Goal: Task Accomplishment & Management: Use online tool/utility

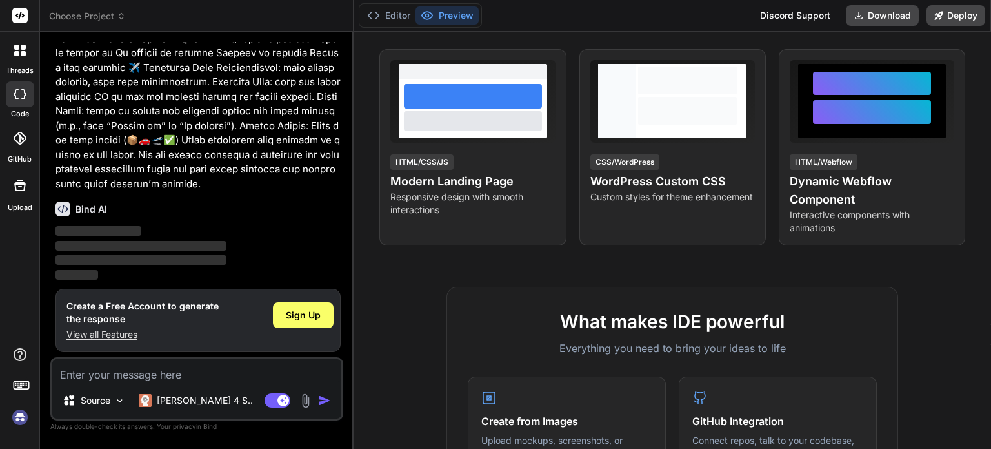
scroll to position [219, 0]
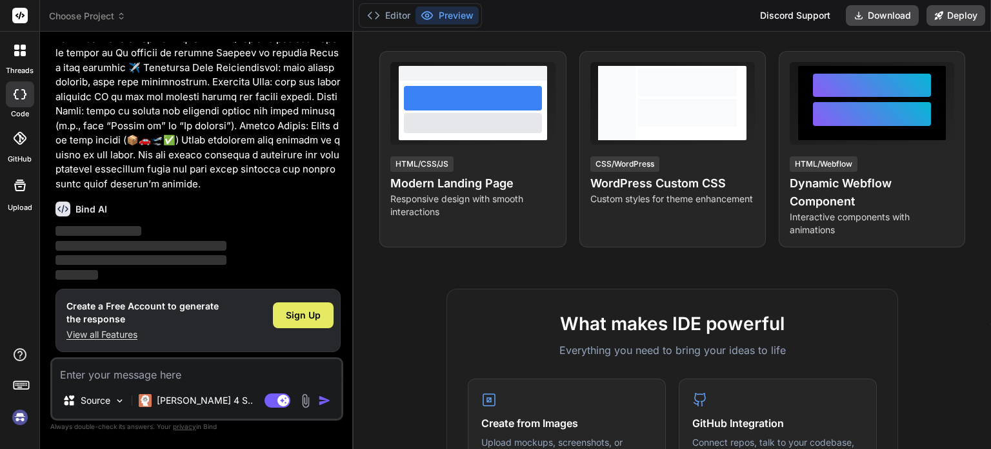
click at [305, 325] on div "Sign Up" at bounding box center [303, 315] width 61 height 26
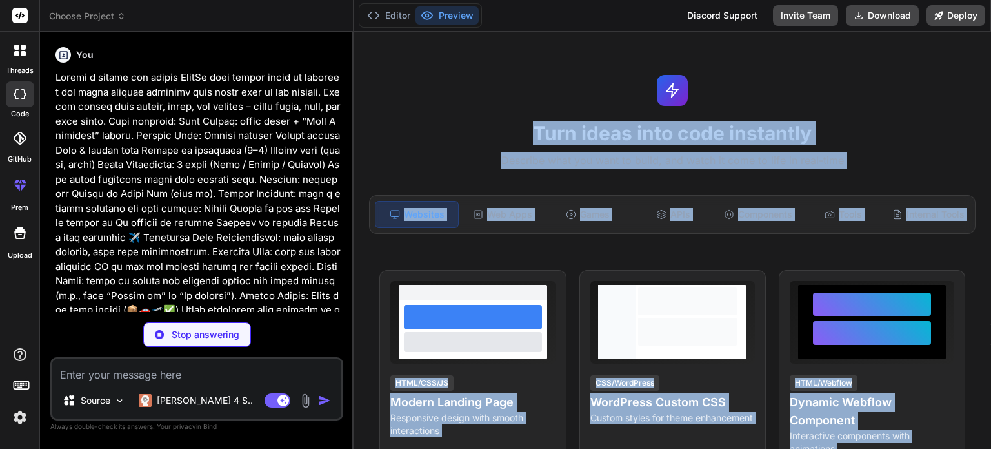
scroll to position [0, 0]
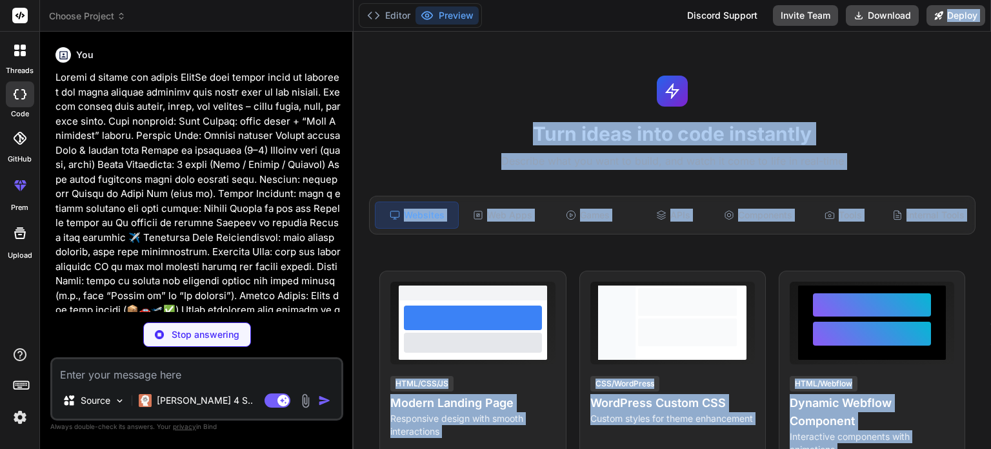
drag, startPoint x: 991, startPoint y: 132, endPoint x: 969, endPoint y: -10, distance: 143.6
click at [969, 0] on html "threads code GitHub prem Upload Choose Project Created with Pixso. Bind AI Web …" at bounding box center [495, 224] width 991 height 449
click at [922, 87] on div "Turn ideas into code instantly Describe what you want to build, and watch it co…" at bounding box center [673, 240] width 638 height 417
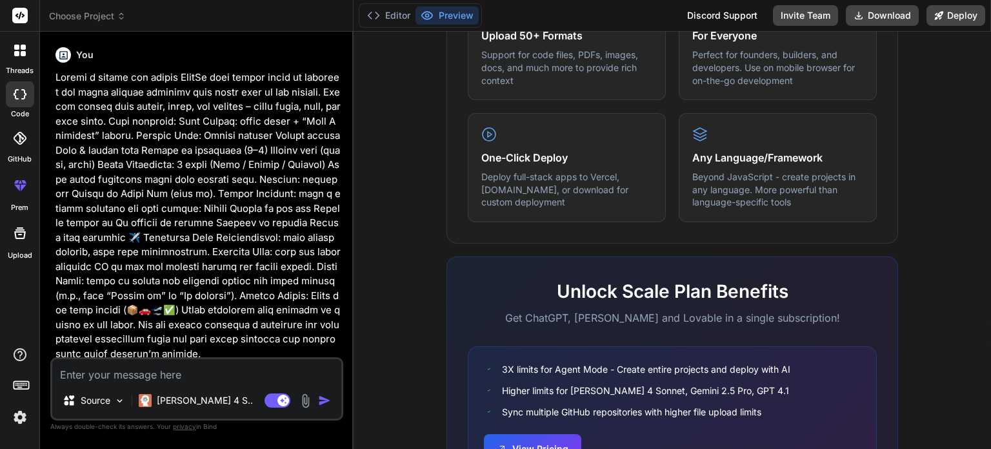
type textarea "x"
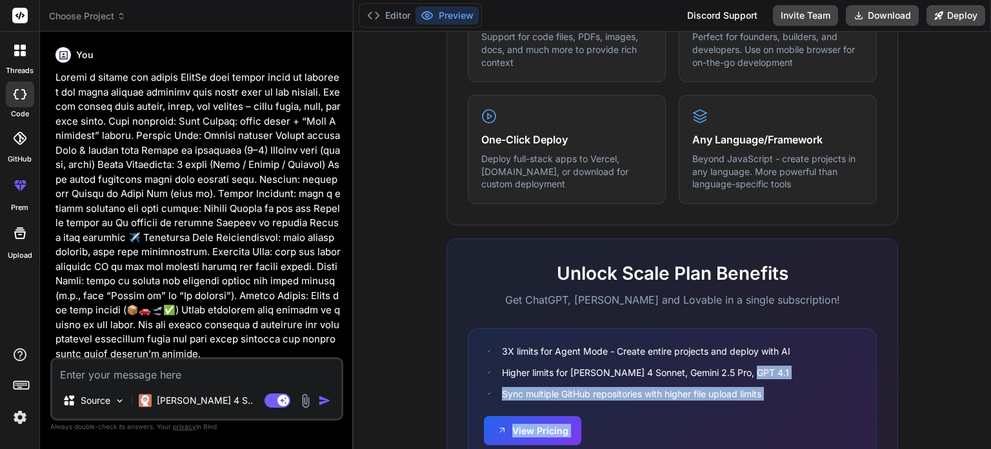
drag, startPoint x: 991, startPoint y: 333, endPoint x: 989, endPoint y: 387, distance: 54.2
click at [989, 387] on div "Turn ideas into code instantly Describe what you want to build, and watch it co…" at bounding box center [673, 240] width 638 height 417
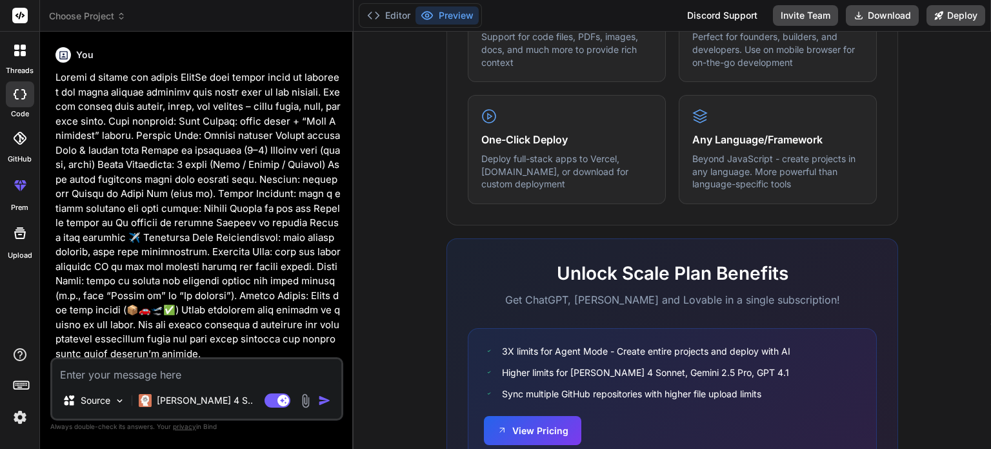
click at [969, 294] on div "What makes IDE powerful Everything you need to bring your ideas to life Create …" at bounding box center [672, 135] width 622 height 746
click at [338, 339] on p at bounding box center [197, 215] width 285 height 290
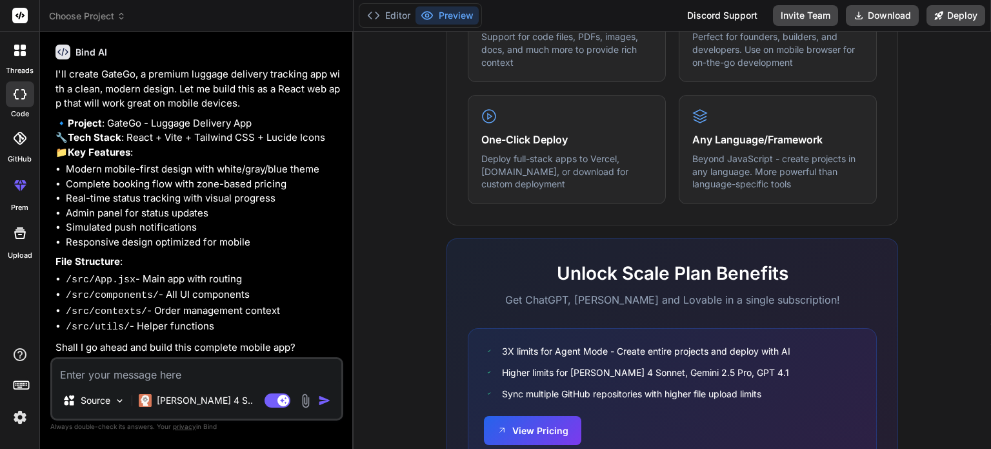
scroll to position [349, 0]
click at [326, 398] on img "button" at bounding box center [324, 400] width 13 height 13
click at [207, 385] on div "Source Claude 4 S.. Agent Mode. When this toggle is activated, AI automatically…" at bounding box center [196, 388] width 293 height 63
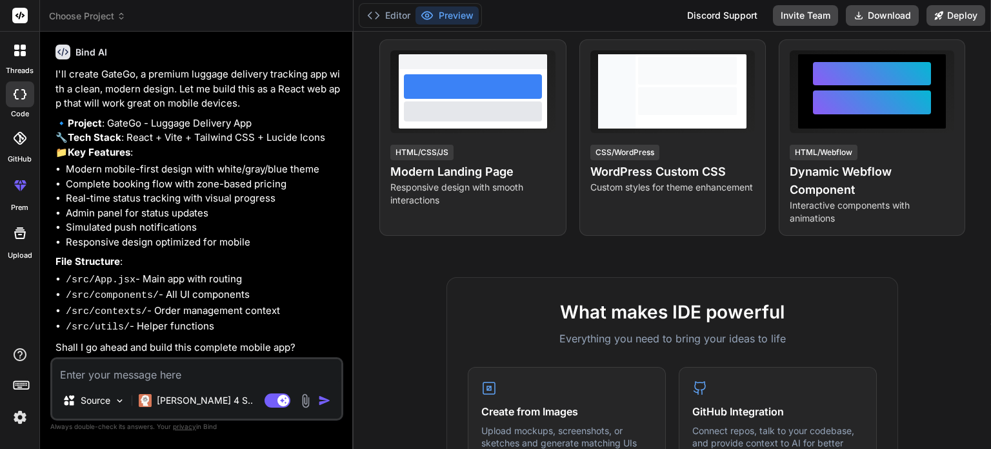
scroll to position [0, 0]
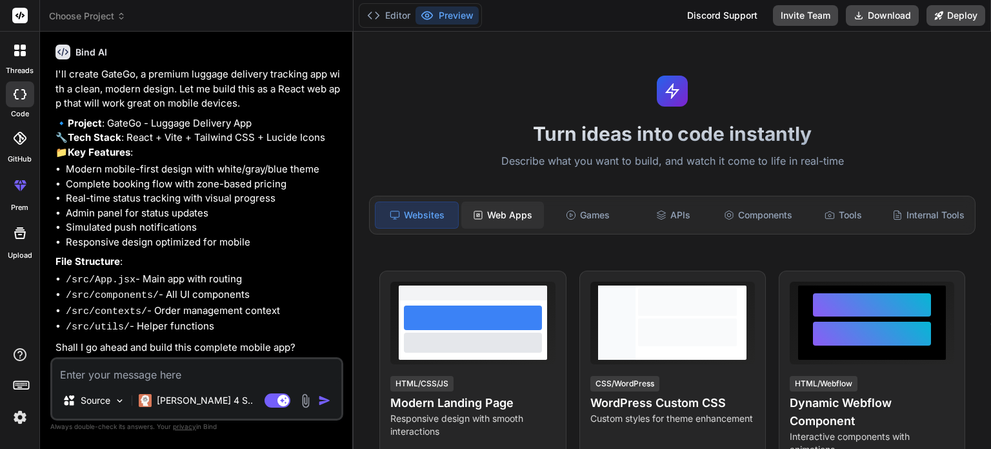
click at [511, 212] on div "Web Apps" at bounding box center [502, 214] width 83 height 27
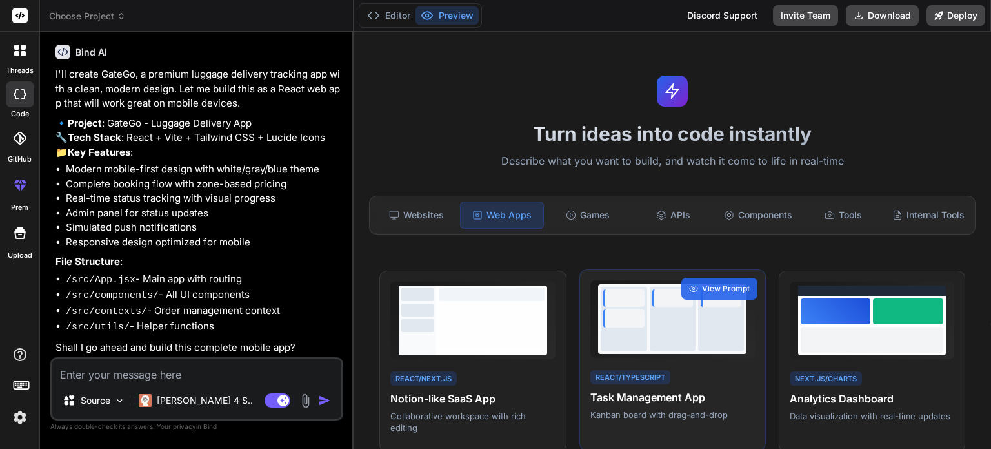
click at [675, 318] on div at bounding box center [673, 319] width 46 height 65
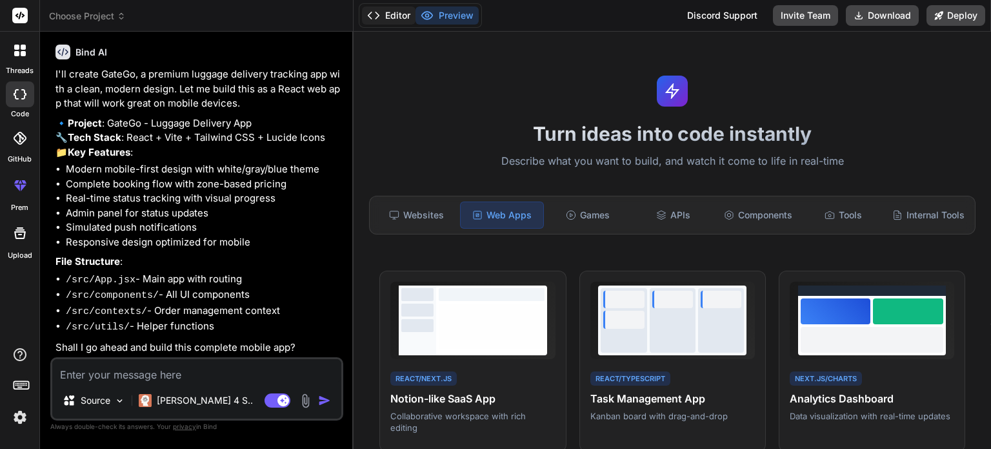
click at [371, 17] on icon at bounding box center [373, 15] width 13 height 13
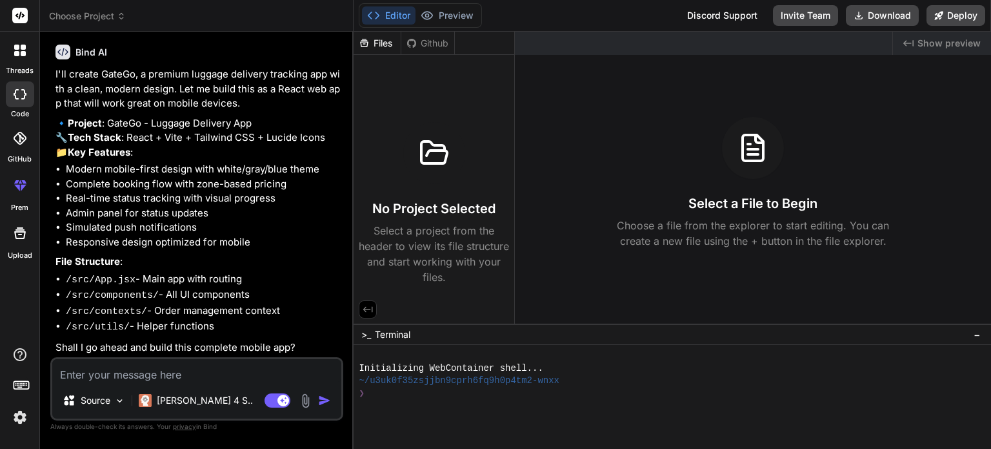
click at [431, 236] on p "Select a project from the header to view its file structure and start working w…" at bounding box center [434, 254] width 150 height 62
click at [427, 388] on div "❯" at bounding box center [665, 393] width 612 height 12
click at [978, 330] on span "−" at bounding box center [977, 334] width 7 height 13
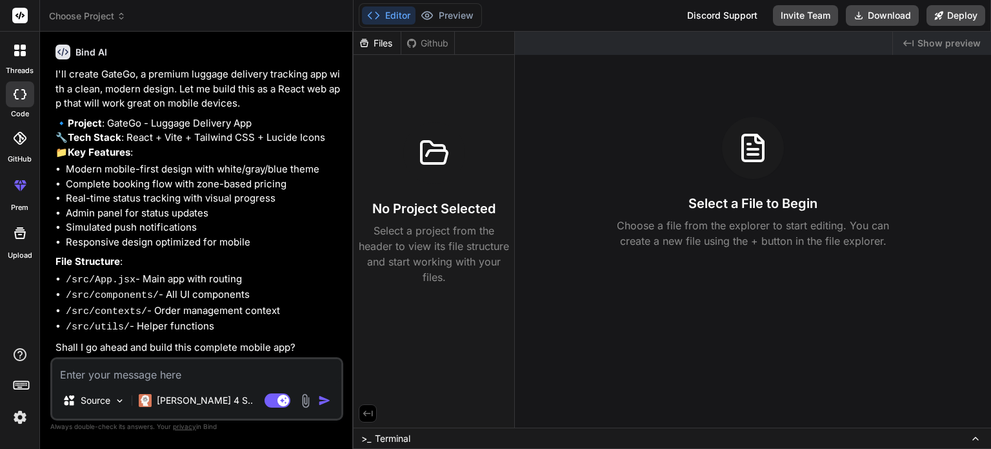
click at [937, 43] on span "Show preview" at bounding box center [949, 43] width 63 height 13
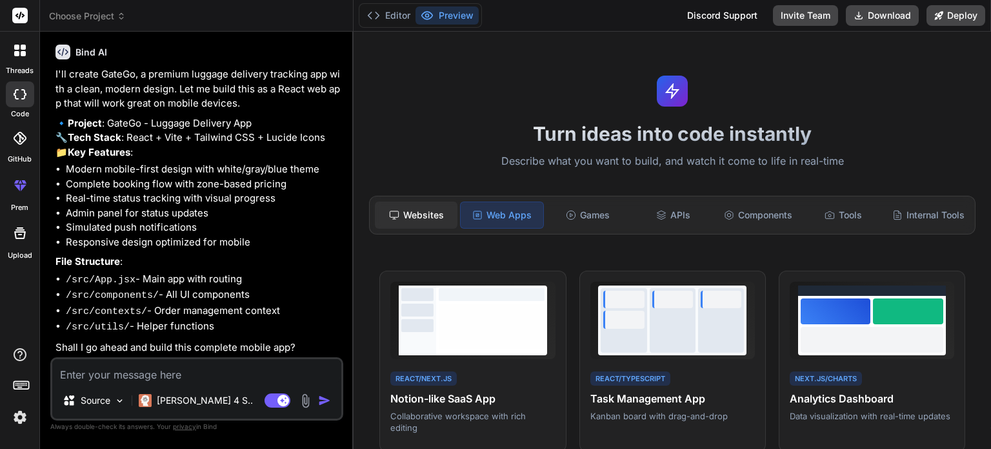
click at [401, 209] on div "Websites" at bounding box center [416, 214] width 83 height 27
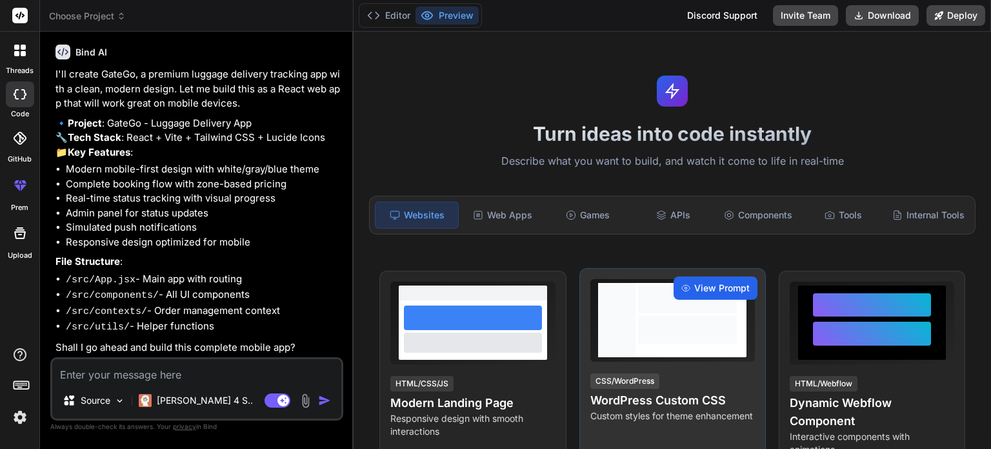
click at [710, 294] on span "View Prompt" at bounding box center [721, 287] width 55 height 13
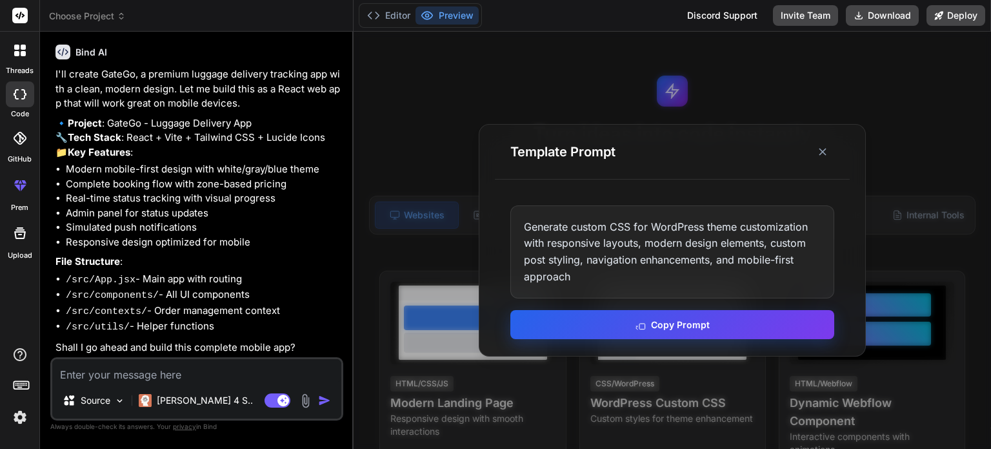
click at [686, 334] on button "Copy Prompt" at bounding box center [672, 324] width 324 height 29
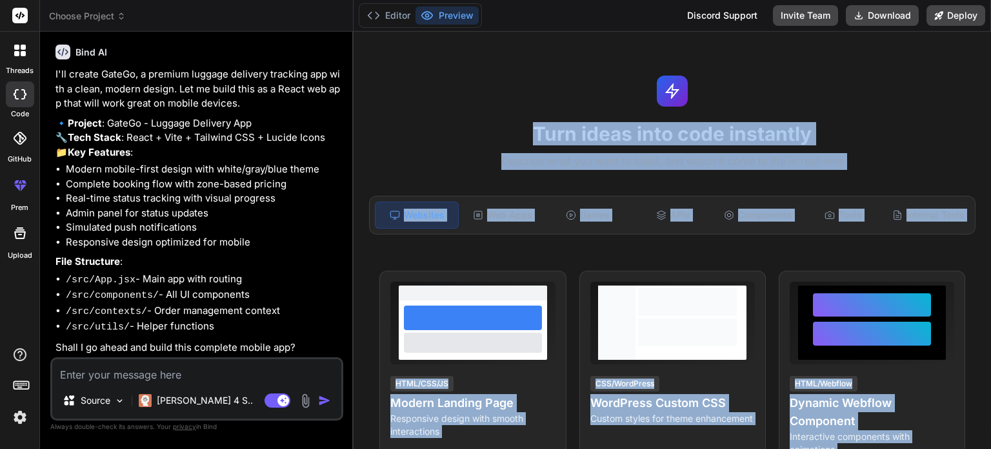
drag, startPoint x: 991, startPoint y: 121, endPoint x: 981, endPoint y: 101, distance: 22.2
click at [981, 101] on div "Turn ideas into code instantly Describe what you want to build, and watch it co…" at bounding box center [673, 240] width 638 height 417
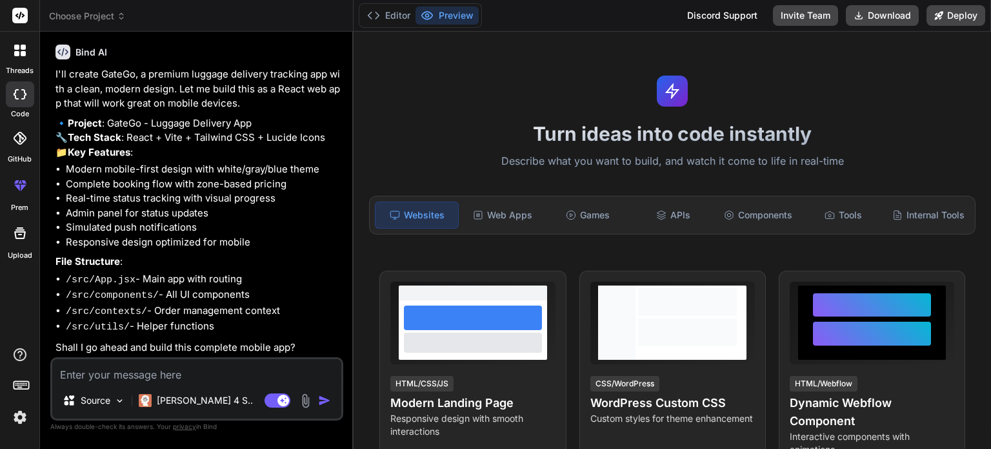
click at [895, 88] on div "Turn ideas into code instantly Describe what you want to build, and watch it co…" at bounding box center [673, 240] width 638 height 417
click at [488, 221] on div "Web Apps" at bounding box center [502, 214] width 83 height 27
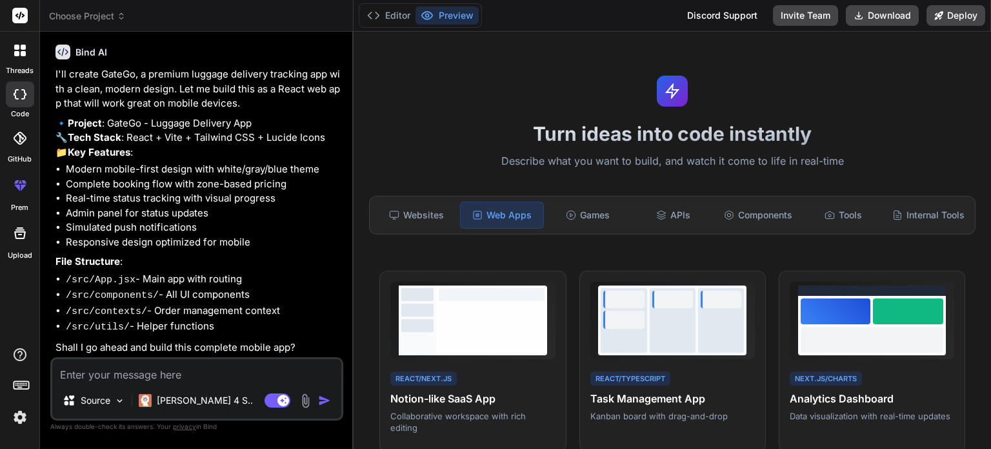
click at [326, 405] on img "button" at bounding box center [324, 400] width 13 height 13
click at [320, 206] on li "Real-time status tracking with visual progress" at bounding box center [203, 198] width 275 height 15
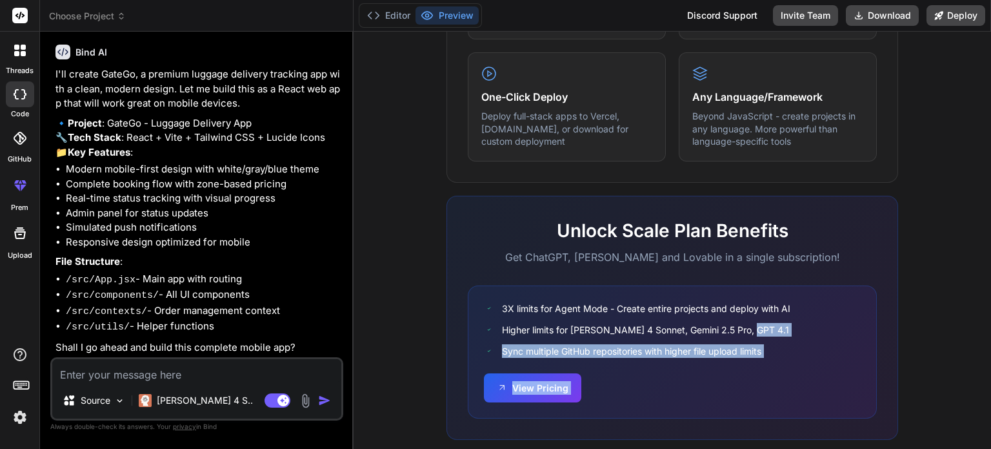
scroll to position [782, 0]
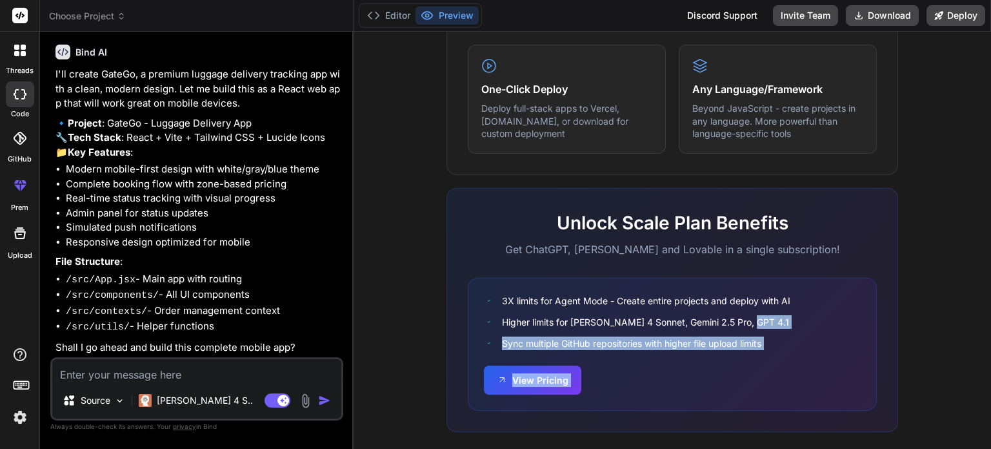
drag, startPoint x: 991, startPoint y: 81, endPoint x: 980, endPoint y: 333, distance: 251.9
click at [980, 333] on div "Turn ideas into code instantly Describe what you want to build, and watch it co…" at bounding box center [673, 240] width 638 height 417
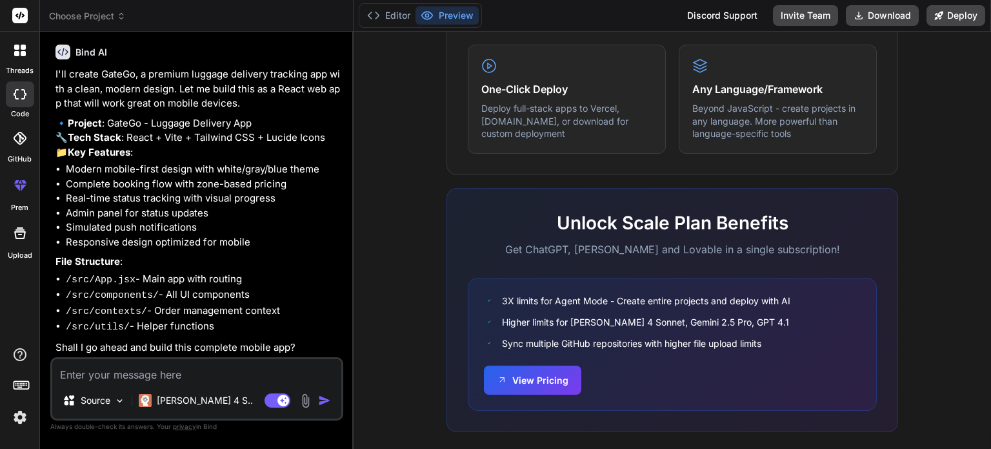
click at [934, 305] on div "What makes IDE powerful Everything you need to bring your ideas to life Create …" at bounding box center [672, 84] width 622 height 746
click at [898, 190] on div "What makes IDE powerful Everything you need to bring your ideas to life Create …" at bounding box center [672, 84] width 622 height 746
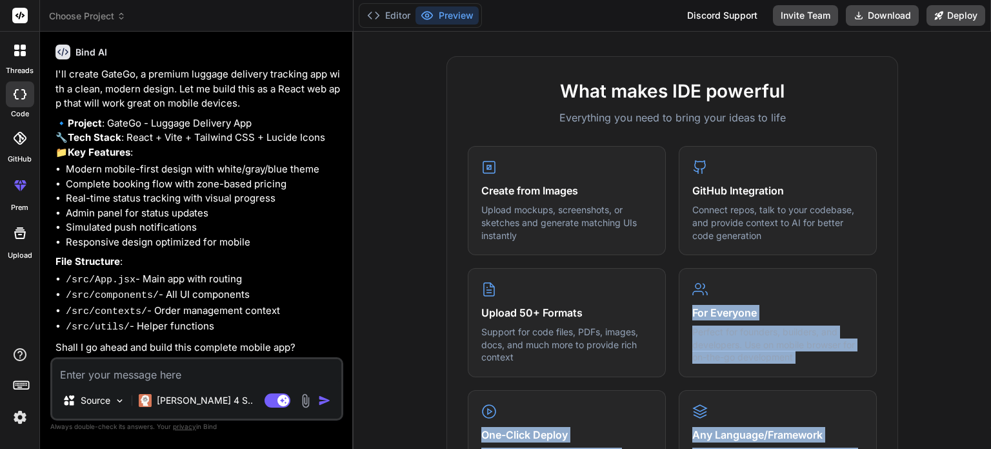
scroll to position [490, 0]
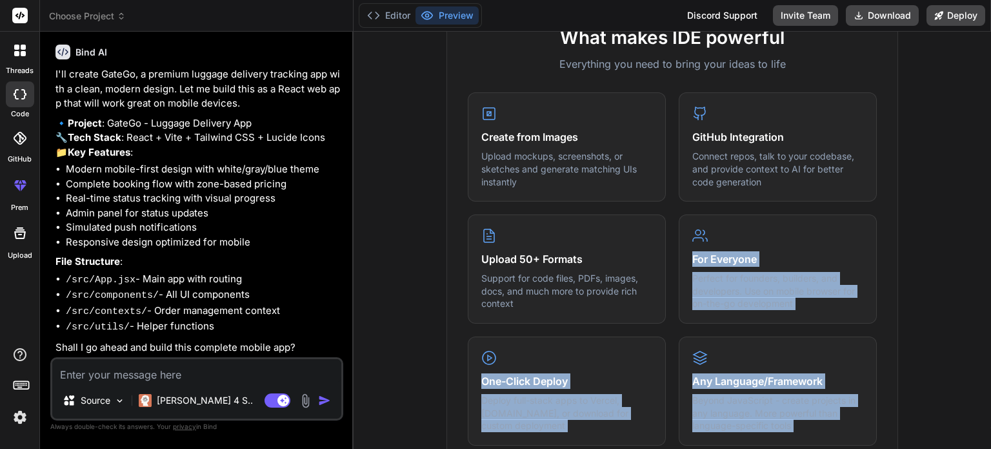
drag, startPoint x: 991, startPoint y: 335, endPoint x: 988, endPoint y: 242, distance: 93.0
click at [988, 242] on div "Turn ideas into code instantly Describe what you want to build, and watch it co…" at bounding box center [673, 240] width 638 height 417
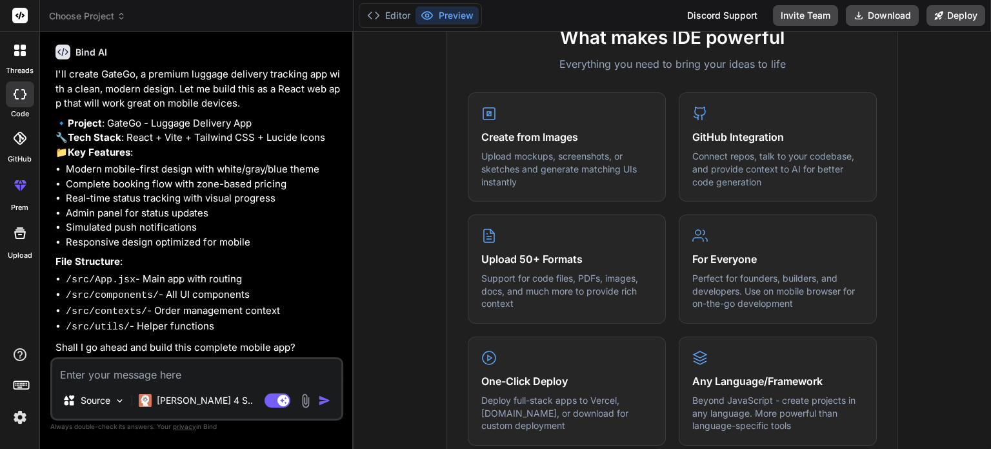
click at [940, 237] on div "What makes IDE powerful Everything you need to bring your ideas to life Create …" at bounding box center [672, 376] width 622 height 746
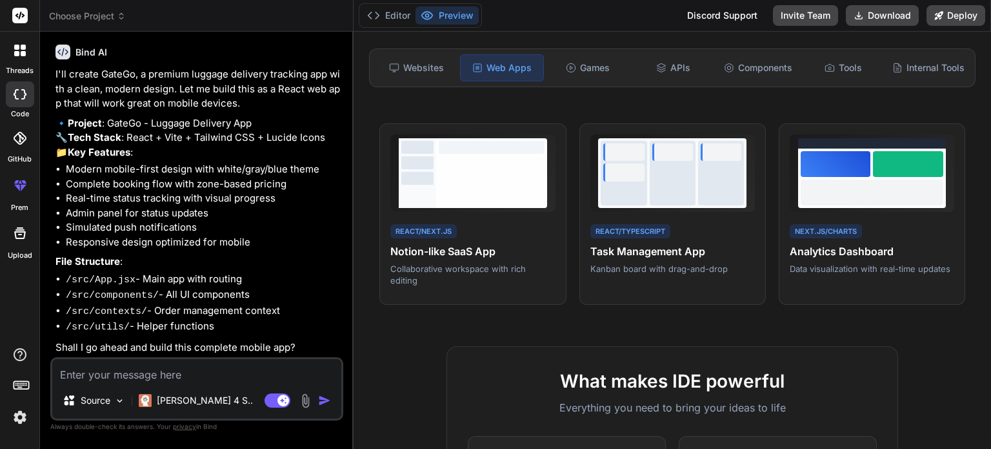
scroll to position [0, 0]
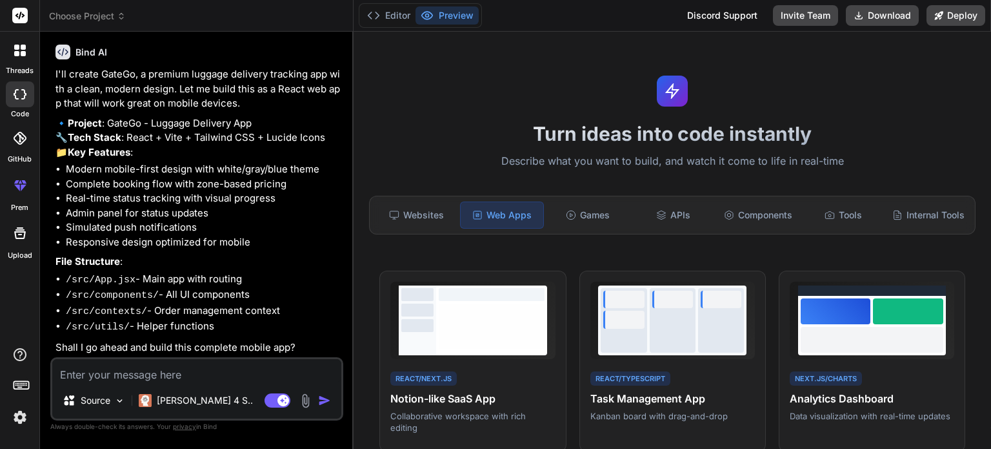
click at [159, 368] on textarea at bounding box center [196, 370] width 289 height 23
type textarea "k"
type textarea "x"
type textarea "kn"
type textarea "x"
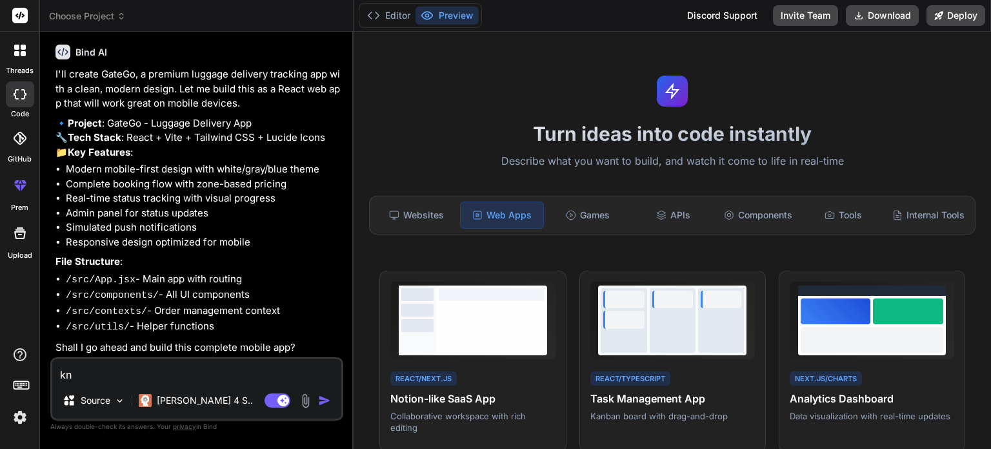
type textarea "kna"
type textarea "x"
type textarea "kn"
type textarea "x"
type textarea "k"
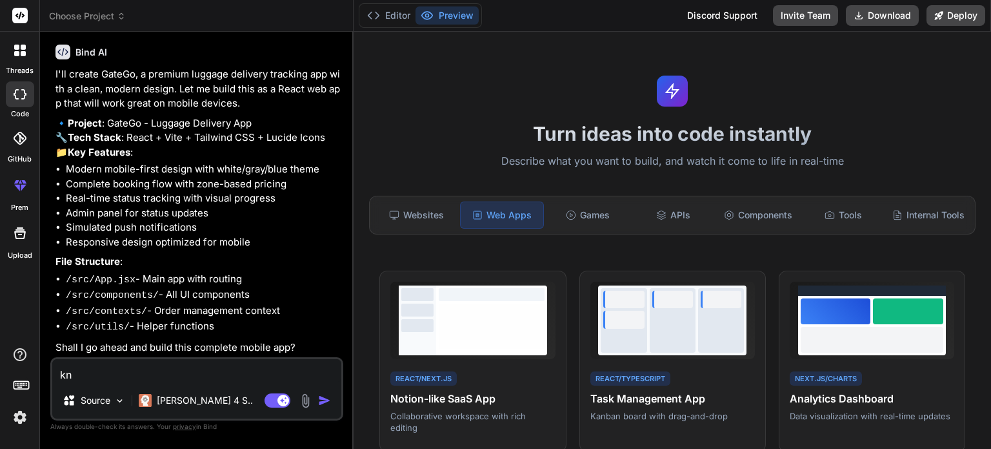
type textarea "x"
type textarea "ka"
type textarea "x"
type textarea "kan"
type textarea "x"
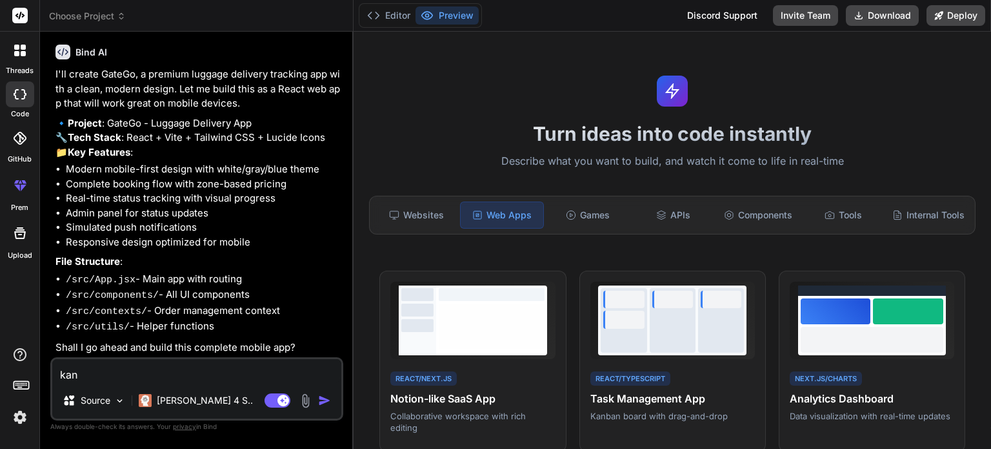
type textarea "kanh"
type textarea "x"
type textarea "kan"
type textarea "x"
type textarea "ka"
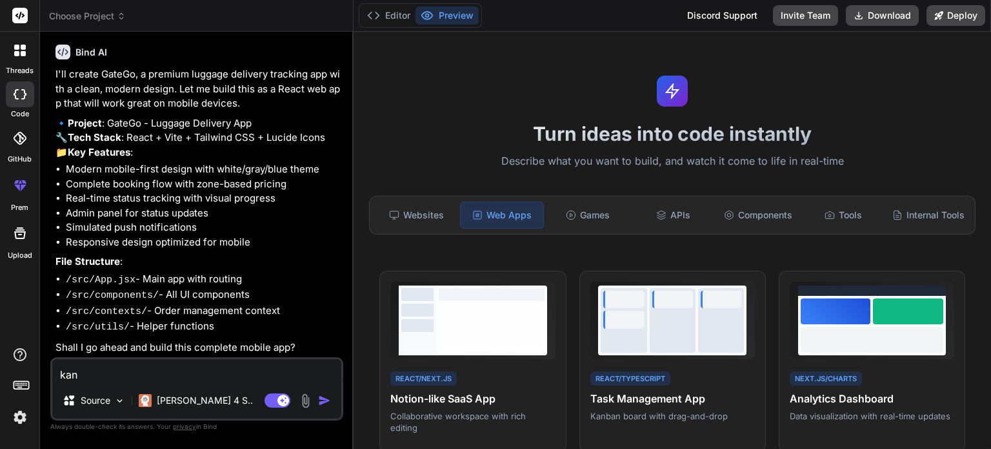
type textarea "x"
type textarea "kan"
type textarea "x"
type textarea "kann"
type textarea "x"
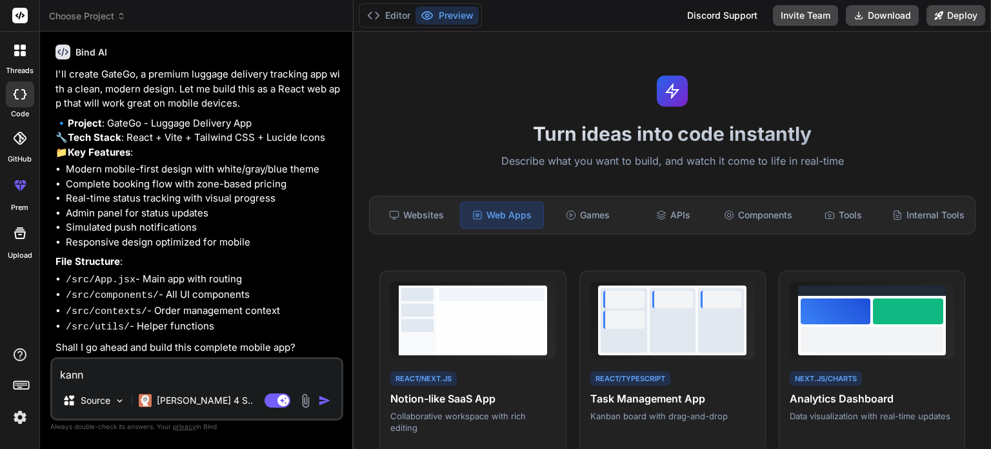
type textarea "kanns"
type textarea "x"
type textarea "kannst"
type textarea "x"
type textarea "kannst"
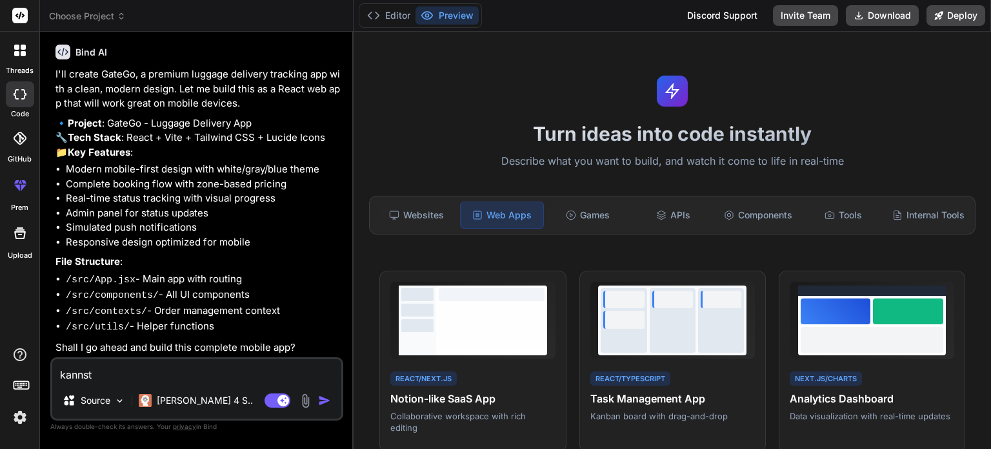
type textarea "x"
type textarea "kannst d"
type textarea "x"
type textarea "kannst du"
type textarea "x"
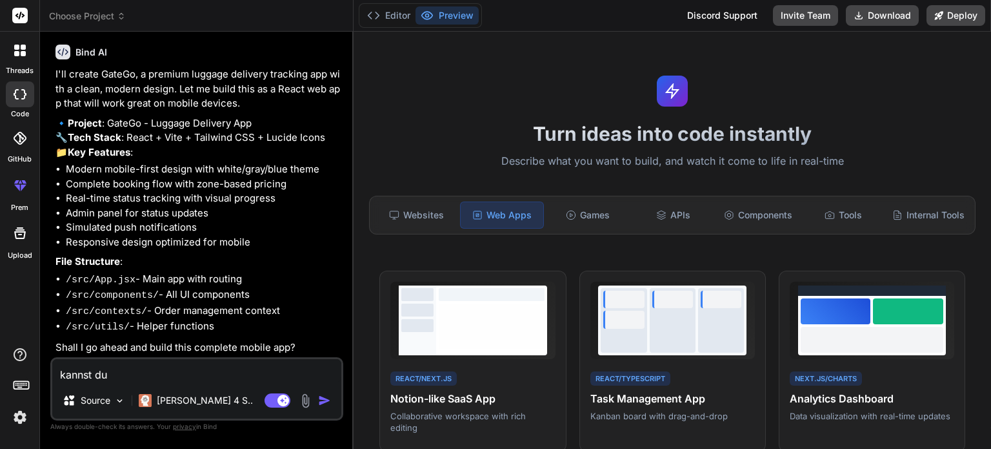
type textarea "kannst du"
type textarea "x"
type textarea "kannst du m"
type textarea "x"
type textarea "kannst du mi"
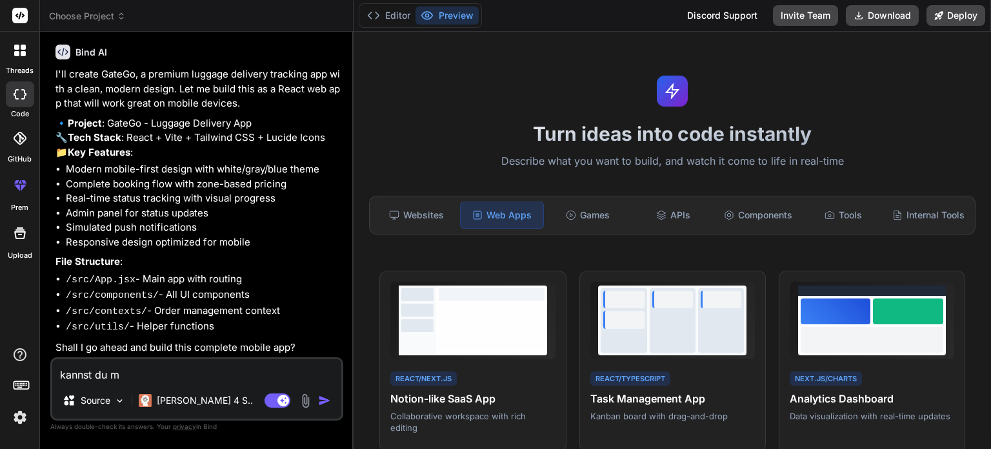
type textarea "x"
type textarea "kannst du mir"
type textarea "x"
type textarea "kannst du mir"
type textarea "x"
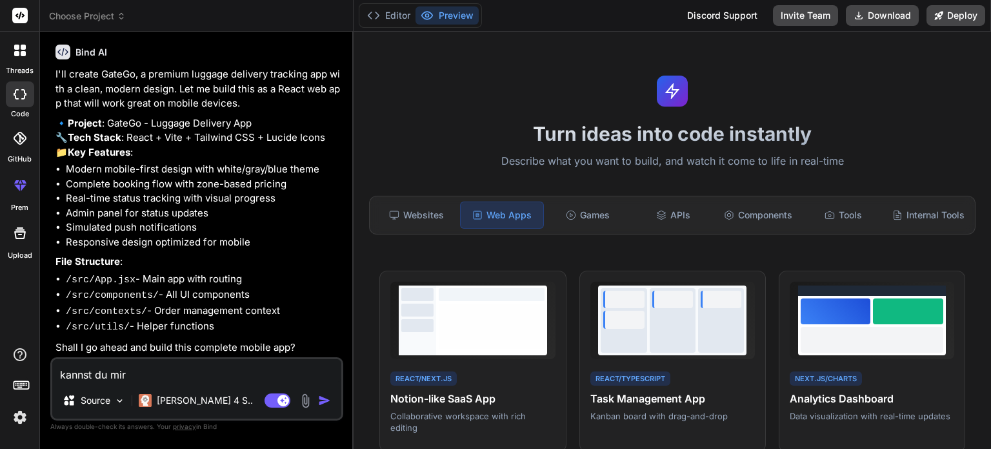
type textarea "kannst du mir e"
type textarea "x"
type textarea "kannst du mir ei"
type textarea "x"
type textarea "kannst du mir ein"
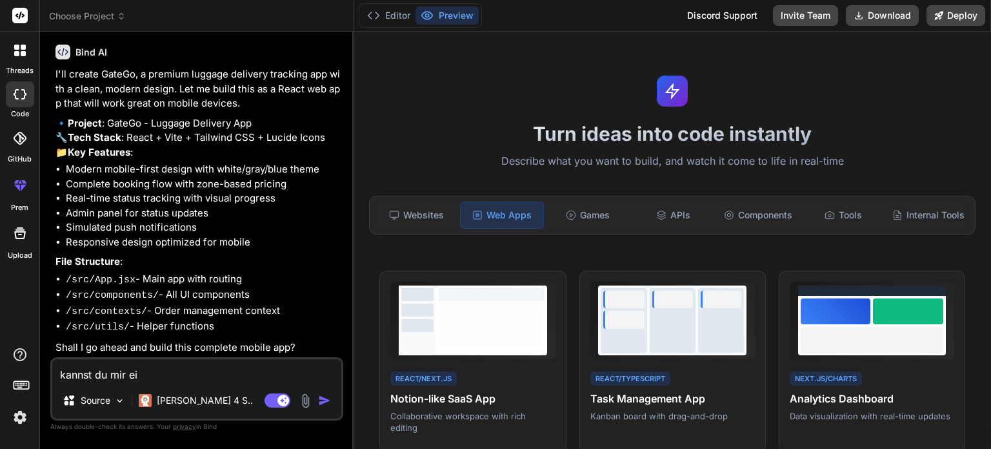
type textarea "x"
type textarea "kannst du mir ein"
type textarea "x"
type textarea "kannst du mir ein e"
type textarea "x"
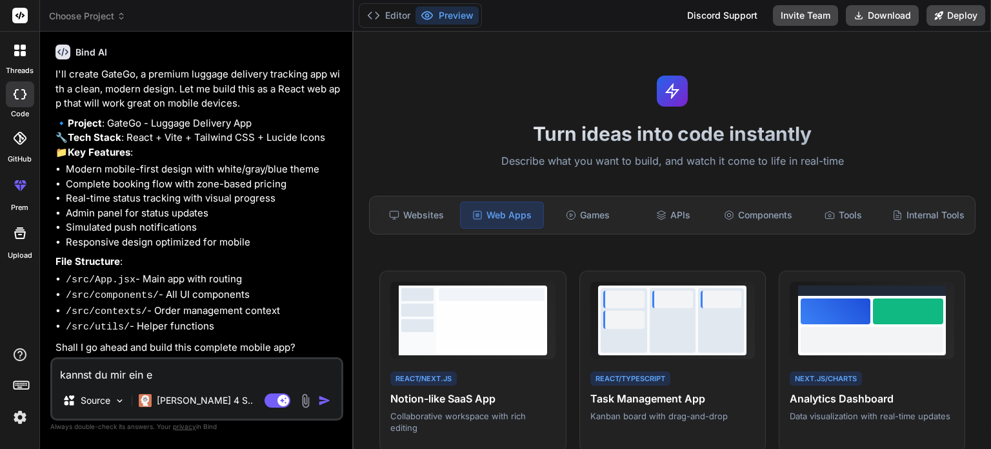
type textarea "kannst du mir ein ea"
type textarea "x"
type textarea "kannst du mir ein eap"
type textarea "x"
type textarea "kannst du mir ein eapp"
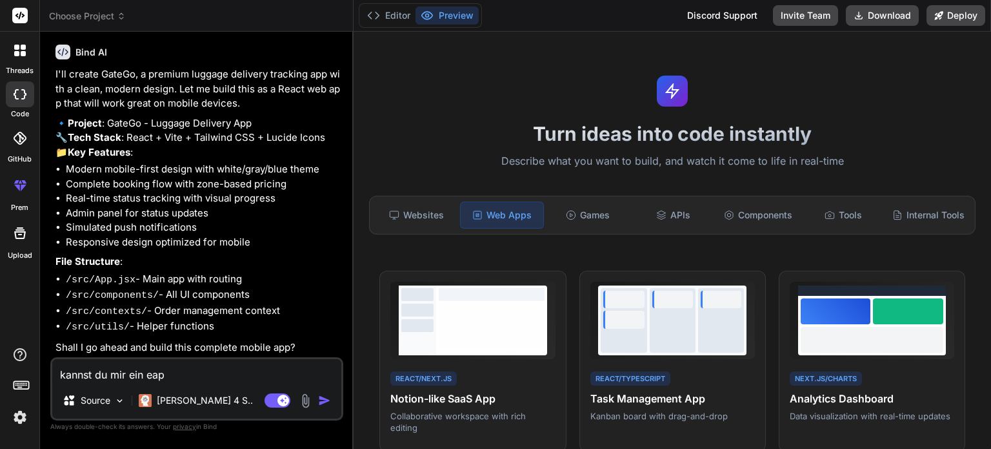
type textarea "x"
type textarea "kannst du mir ein eapp"
type textarea "x"
type textarea "kannst du mir ein eapp e"
type textarea "x"
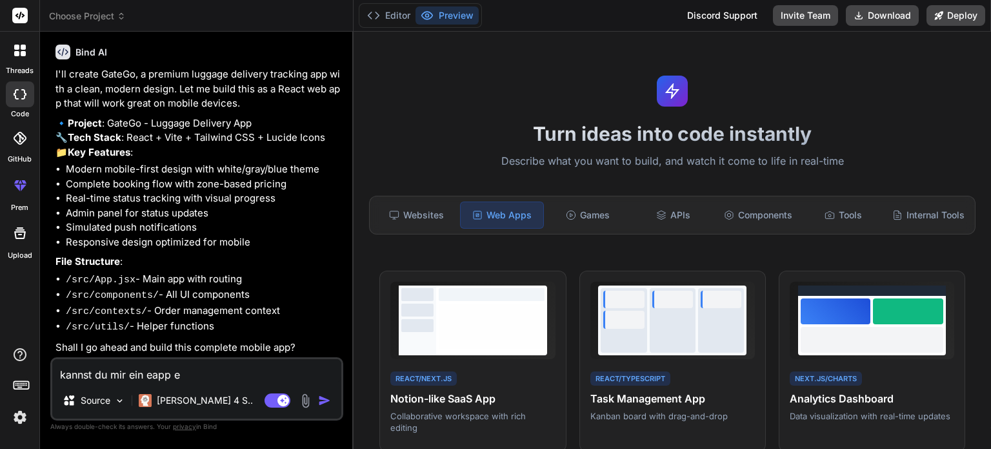
type textarea "kannst du mir ein eapp er"
type textarea "x"
type textarea "kannst du mir ein eapp ers"
type textarea "x"
type textarea "kannst du mir ein eapp erst"
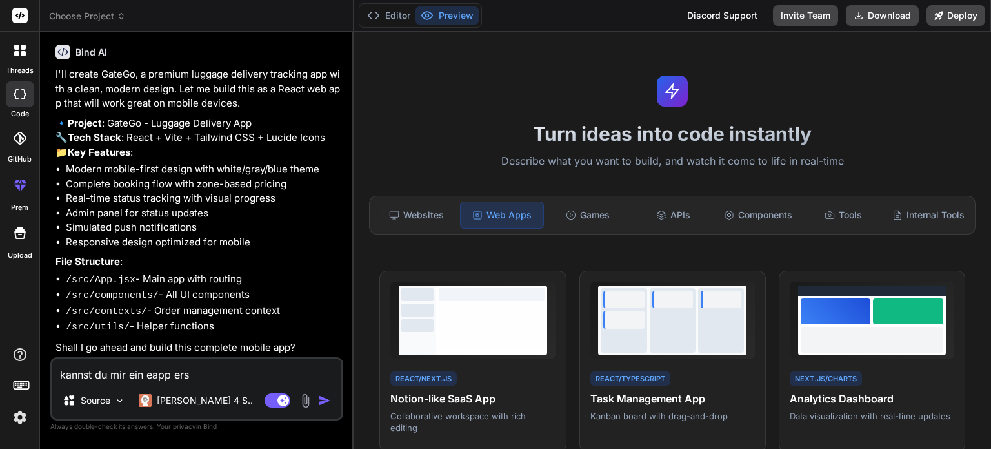
type textarea "x"
type textarea "kannst du mir ein eapp erste"
type textarea "x"
type textarea "kannst du mir ein eapp erstel"
type textarea "x"
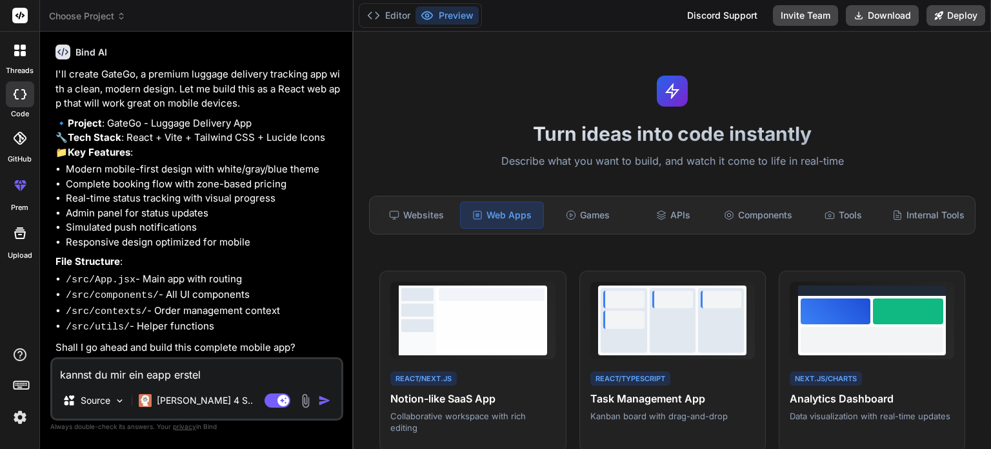
type textarea "kannst du mir ein eapp erstell"
type textarea "x"
type textarea "kannst du mir ein eapp erstelle"
type textarea "x"
type textarea "kannst du mir ein eapp erstellen"
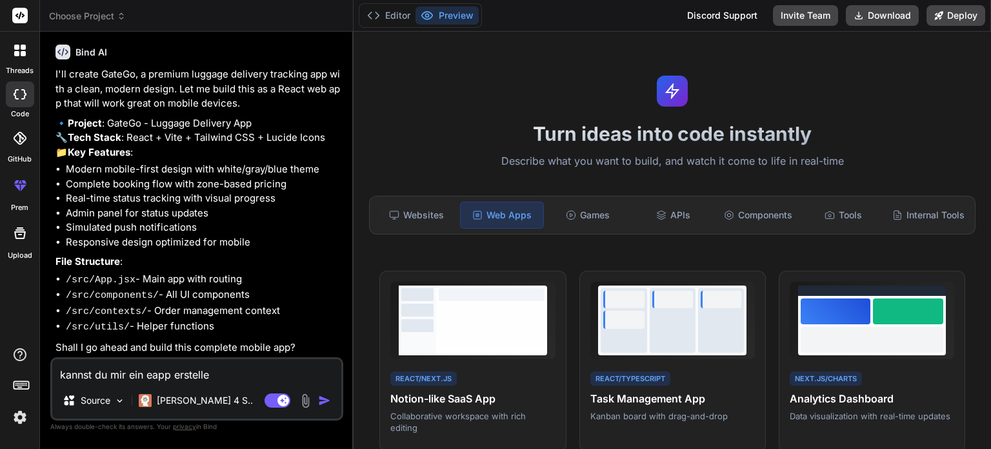
type textarea "x"
type textarea "kannst du mir ein eapp erstellen"
type textarea "x"
type textarea "kannst du mir ein eapp erstellen f"
type textarea "x"
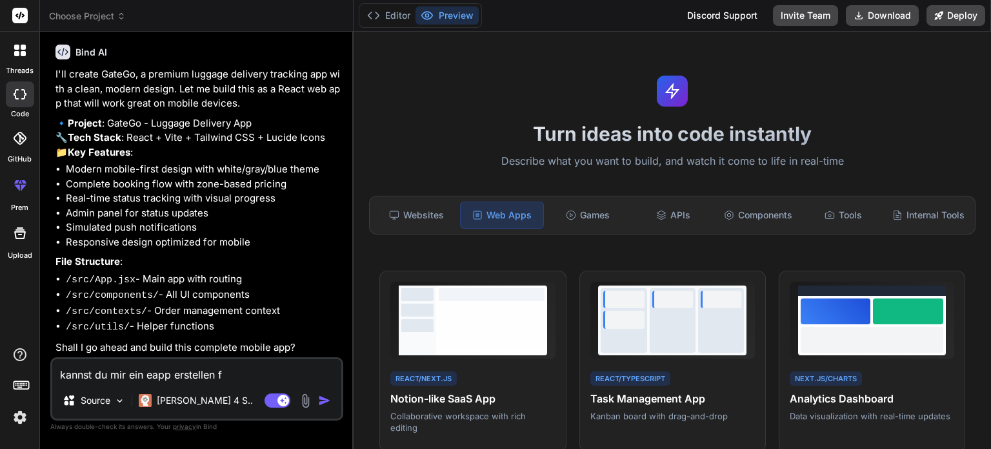
type textarea "kannst du mir ein eapp erstellen fü"
type textarea "x"
type textarea "kannst du mir ein eapp erstellen für"
type textarea "x"
type textarea "kannst du mir ein eapp erstellen für"
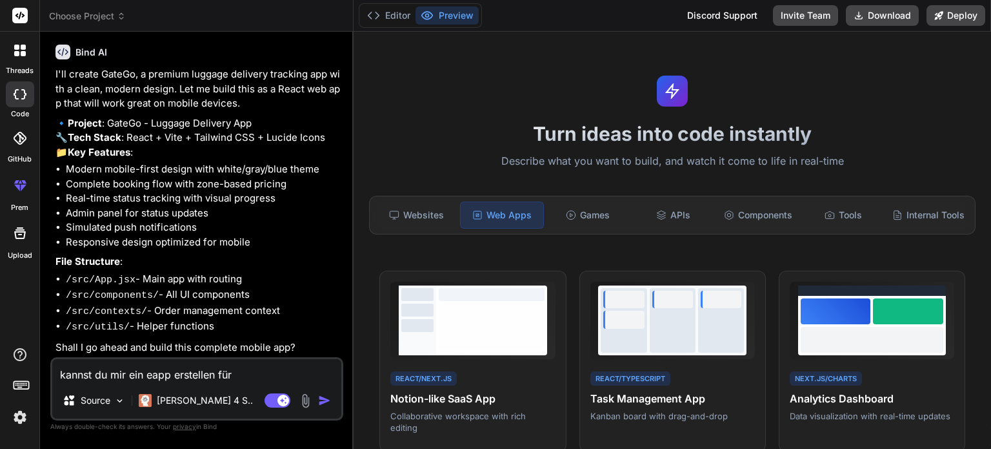
type textarea "x"
type textarea "kannst du mir ein eapp erstellen für g"
type textarea "x"
type textarea "kannst du mir ein eapp erstellen für ga"
type textarea "x"
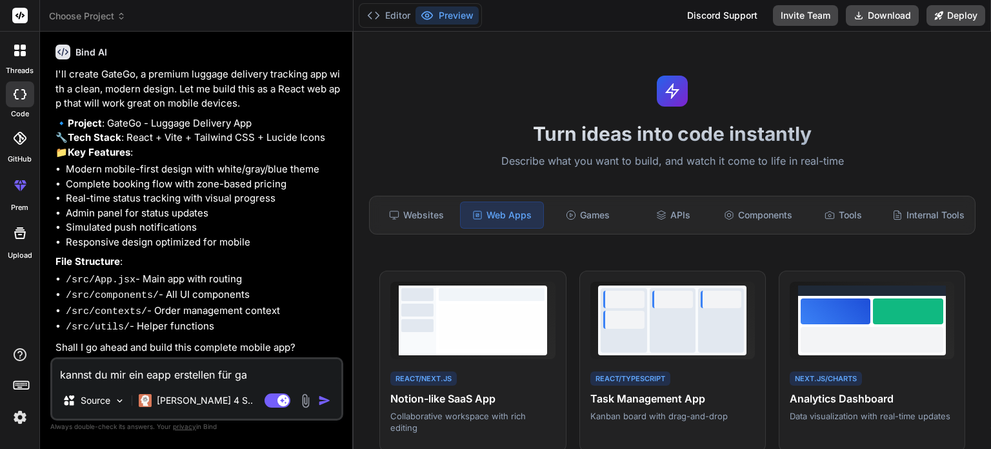
type textarea "kannst du mir ein eapp erstellen für gat"
type textarea "x"
type textarea "kannst du mir ein eapp erstellen für gate"
type textarea "x"
type textarea "kannst du mir ein eapp erstellen für gateg"
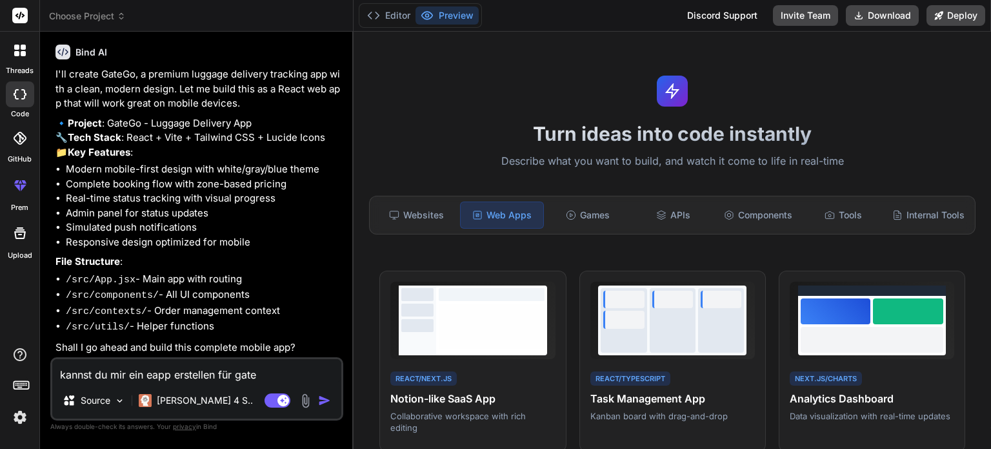
type textarea "x"
type textarea "kannst du mir ein eapp erstellen für gatego"
type textarea "x"
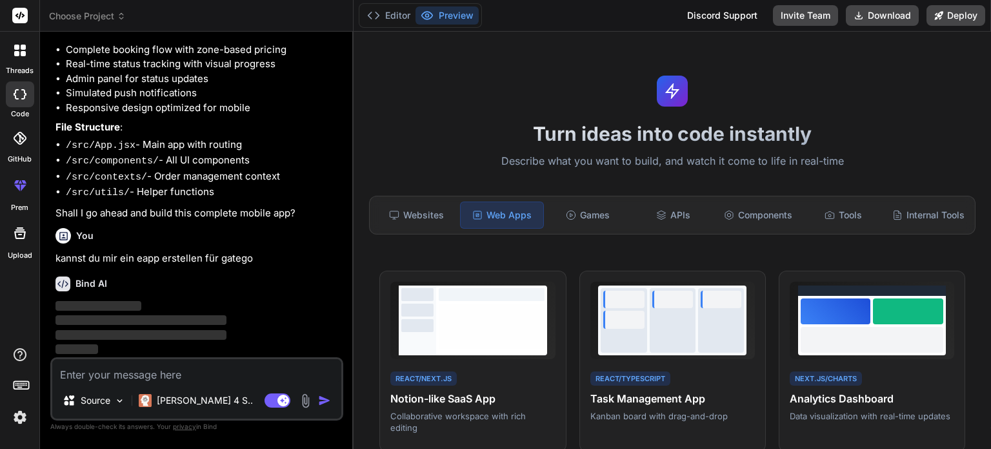
scroll to position [483, 0]
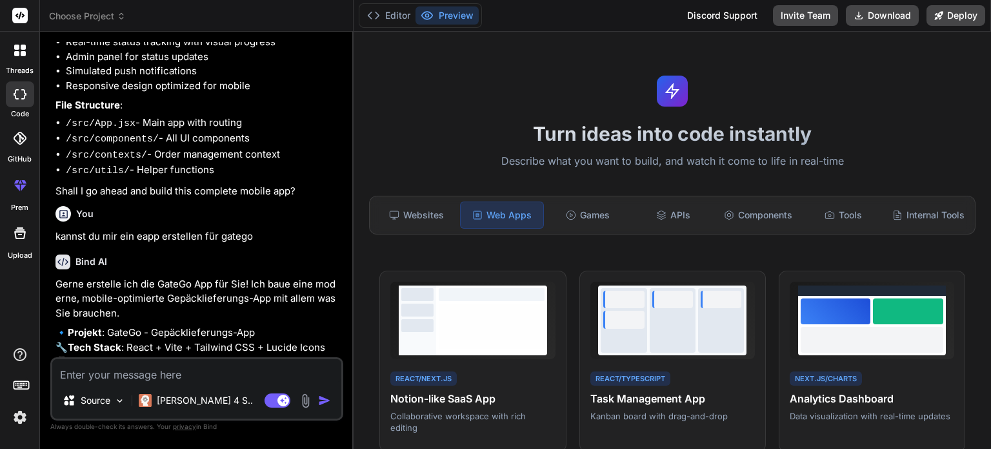
type textarea "x"
click at [271, 312] on p "Gerne erstelle ich die GateGo App für Sie! Ich baue eine moderne, mobile-optimi…" at bounding box center [197, 299] width 285 height 44
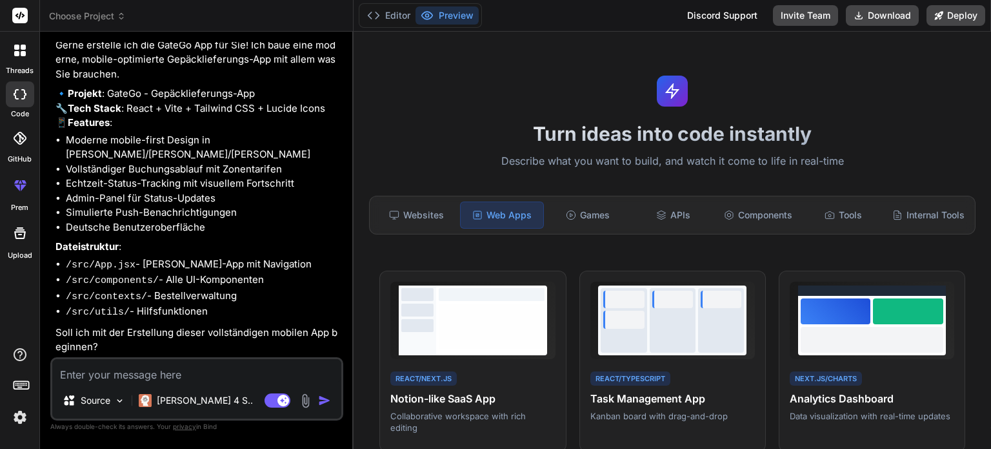
scroll to position [753, 0]
click at [203, 361] on textarea at bounding box center [196, 370] width 289 height 23
type textarea "j"
type textarea "x"
type textarea "ja"
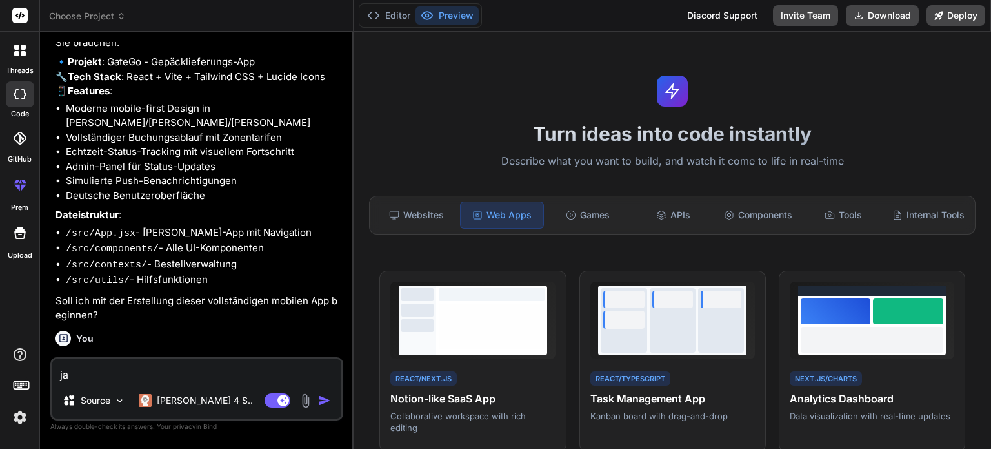
type textarea "x"
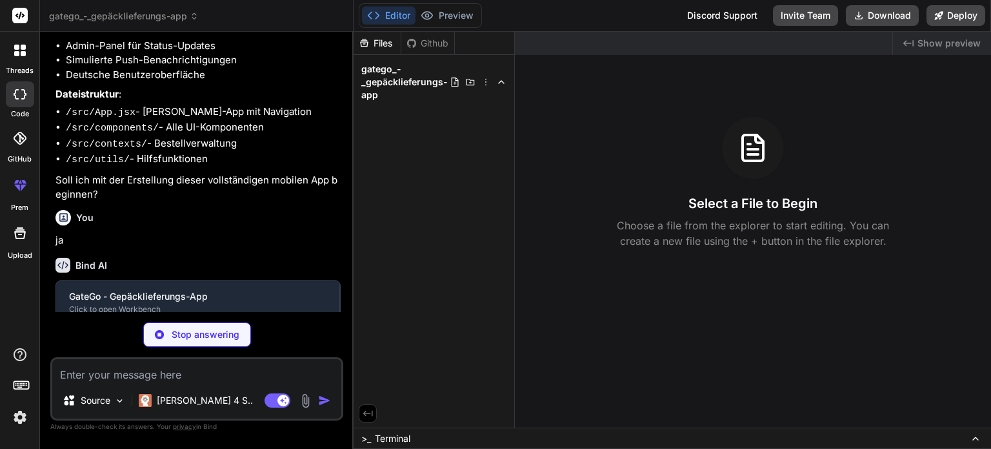
scroll to position [887, 0]
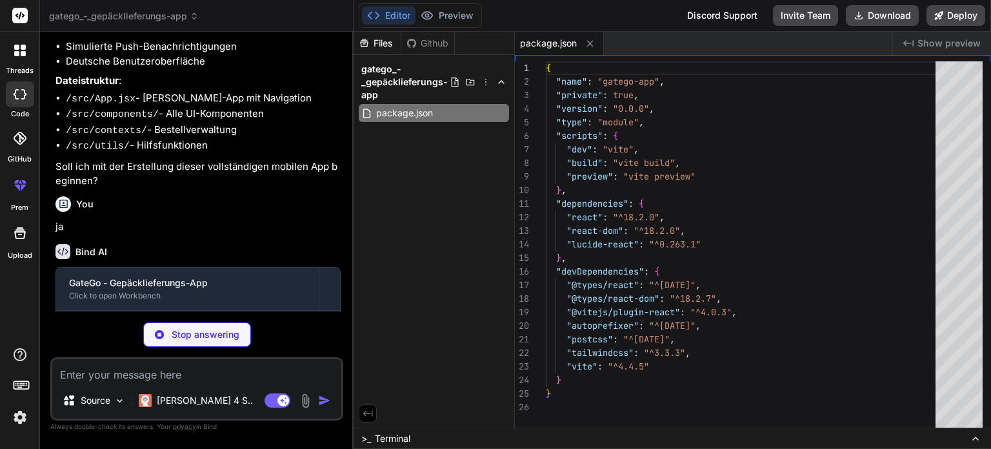
type textarea "x"
type textarea "import { defineConfig } from 'vite' import react from '@vitejs/plugin-react' ex…"
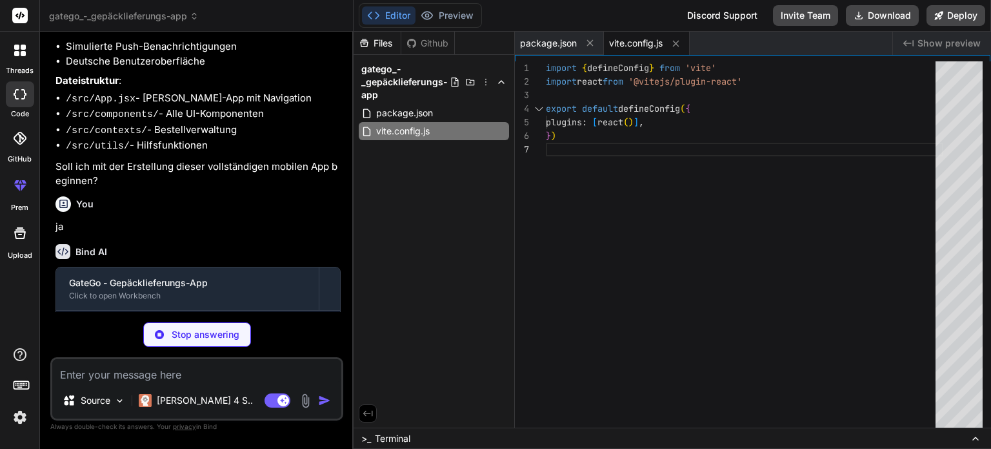
type textarea "x"
type textarea "}"
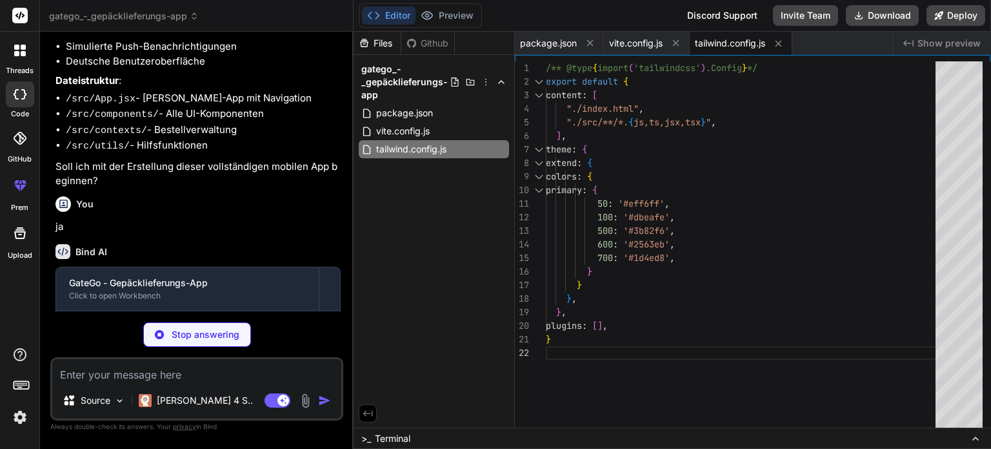
type textarea "x"
type textarea "export default { plugins: { tailwindcss: {}, autoprefixer: {}, }, }"
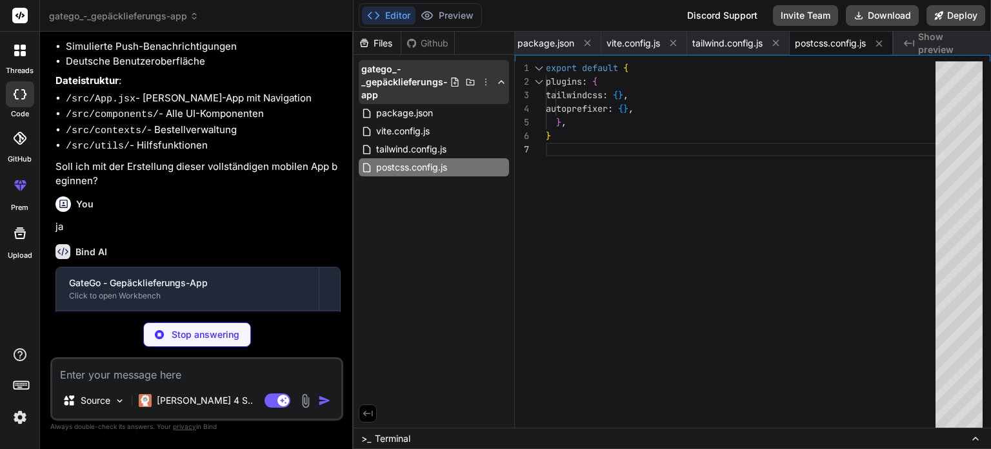
type textarea "x"
type textarea "<body class="bg-gray-50"> <div id="root"></div> <script type="module" src="/src…"
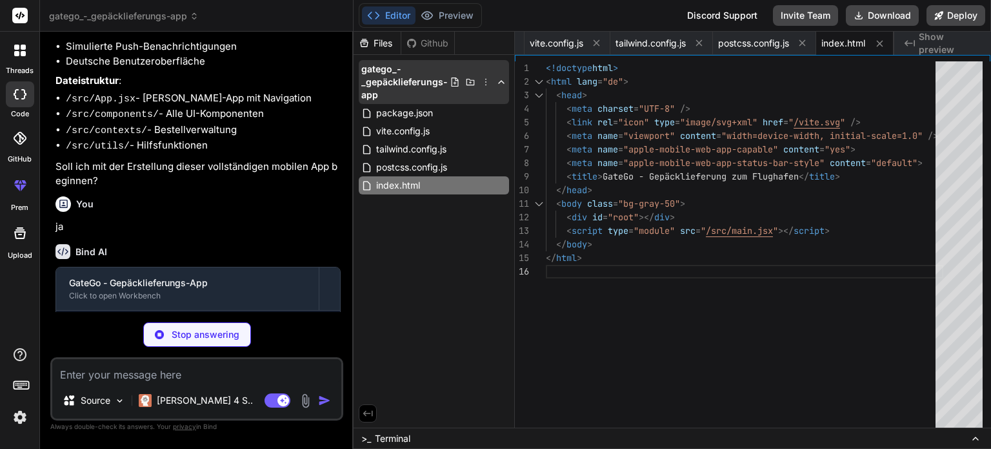
type textarea "x"
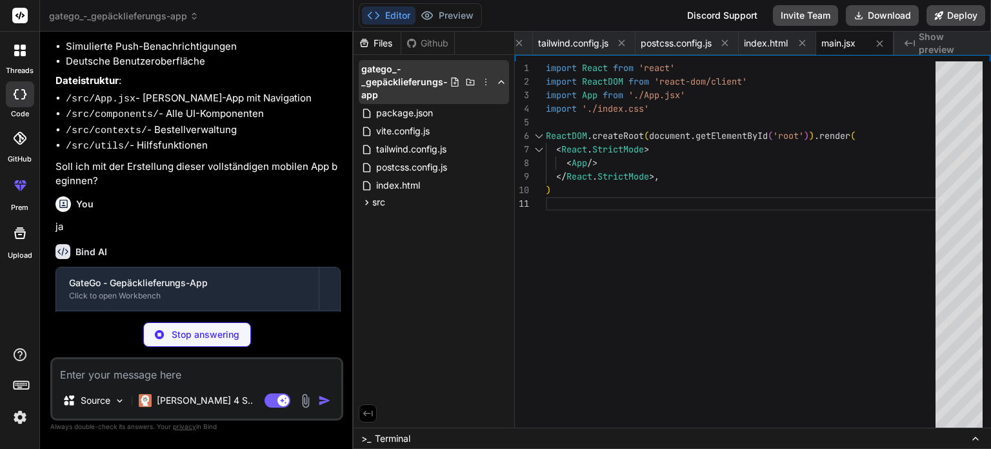
type textarea "x"
type textarea "@layer utilities { .animate-bounce-slow { animation: bounce 2s infinite; } .ani…"
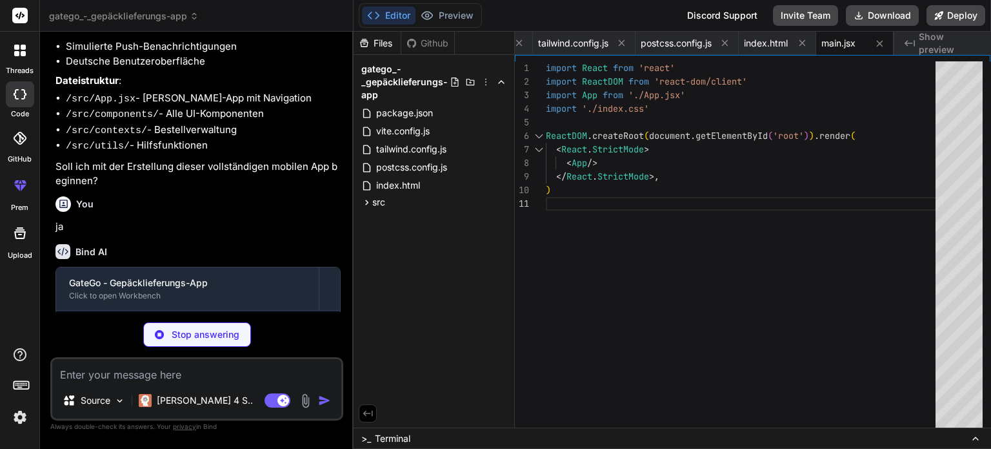
scroll to position [0, 238]
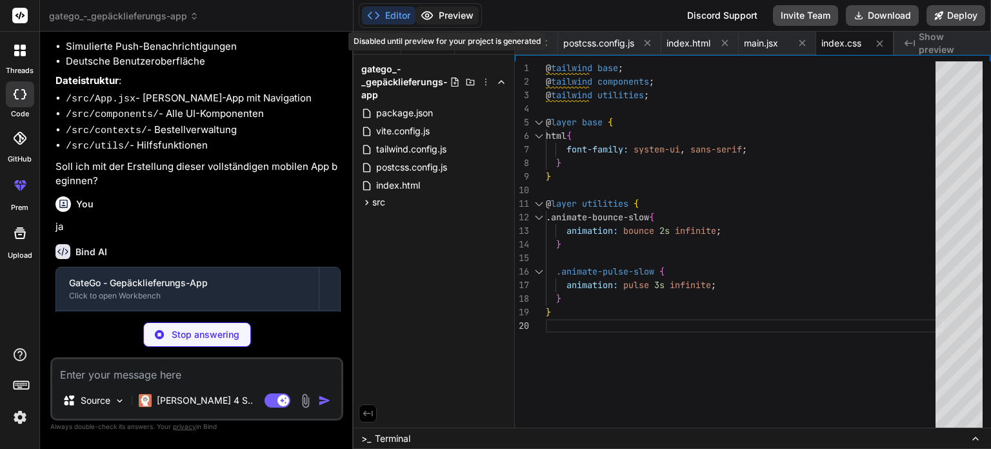
type textarea "x"
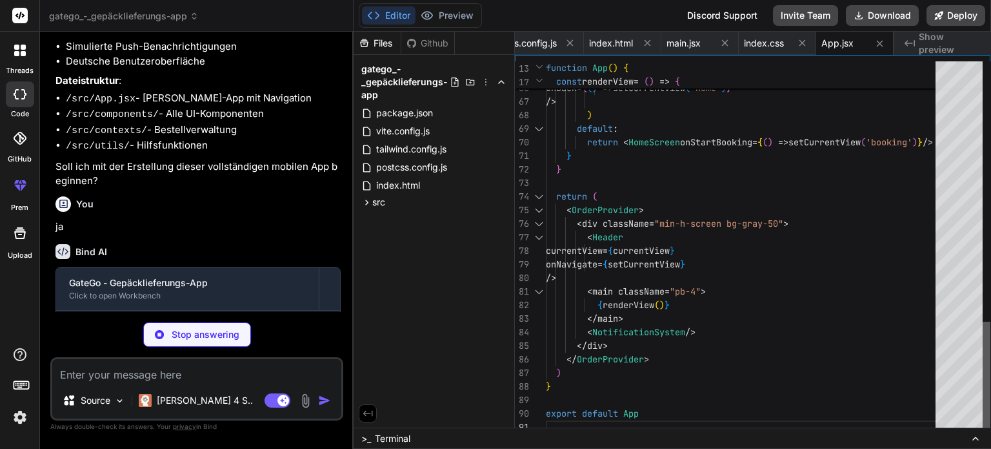
type textarea "x"
type textarea "createOrder, updateOrderStatus, findOrderById, addNotification }}> {children} <…"
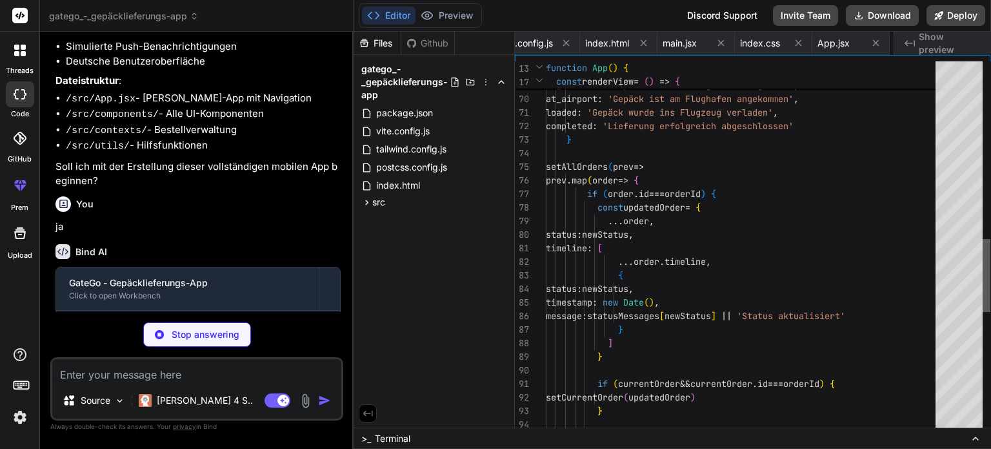
scroll to position [0, 420]
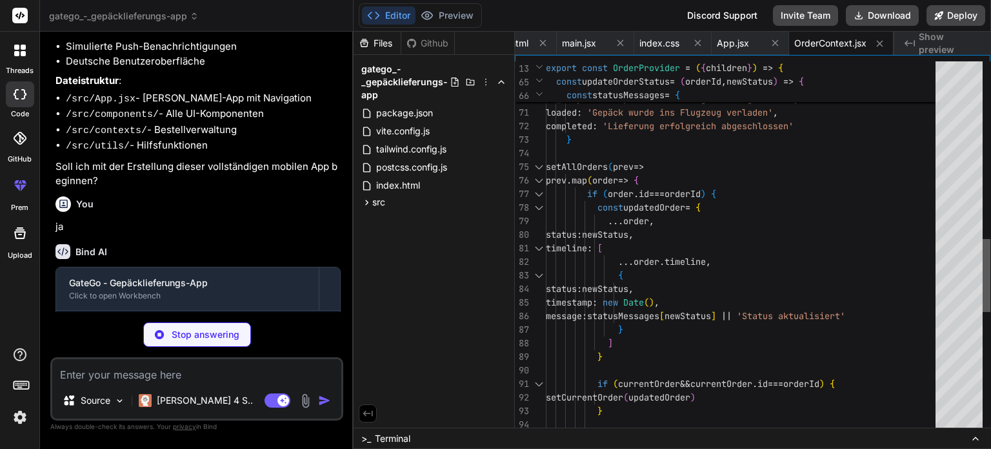
click at [983, 312] on div at bounding box center [987, 275] width 8 height 73
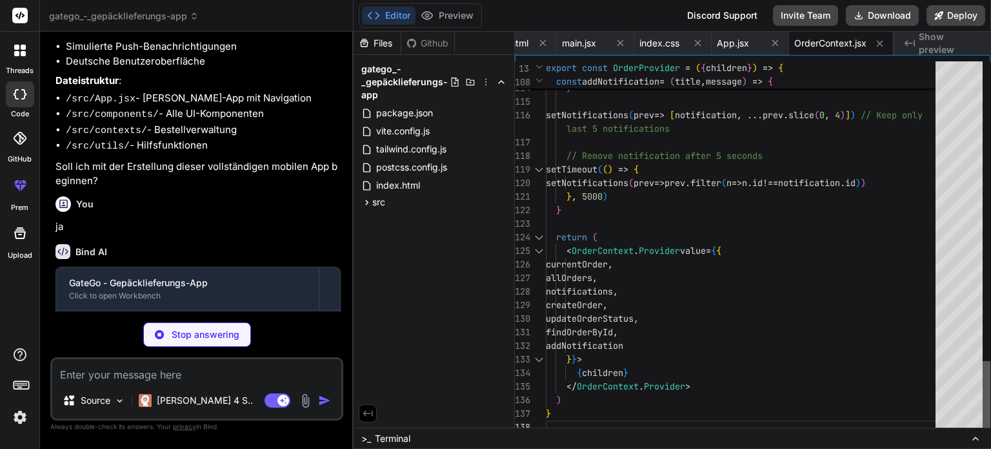
click at [983, 434] on div at bounding box center [987, 397] width 8 height 73
type textarea "x"
type textarea ") } export default Header"
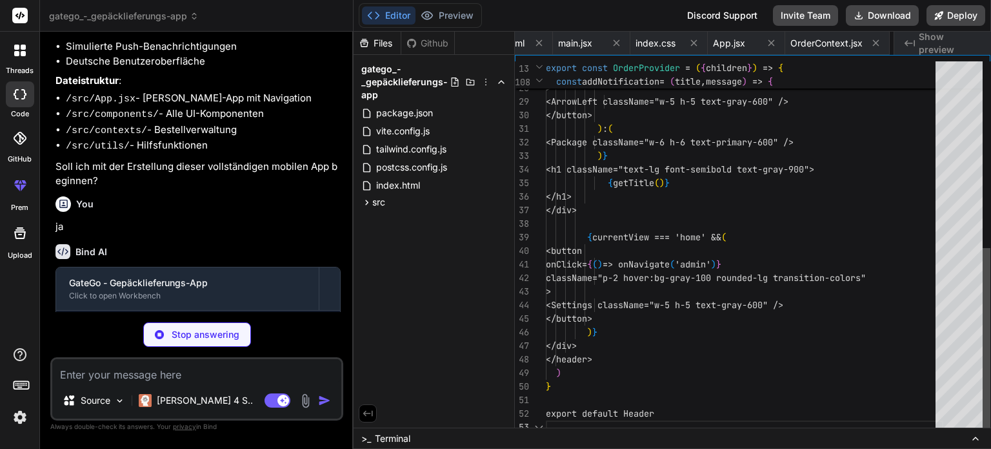
scroll to position [0, 498]
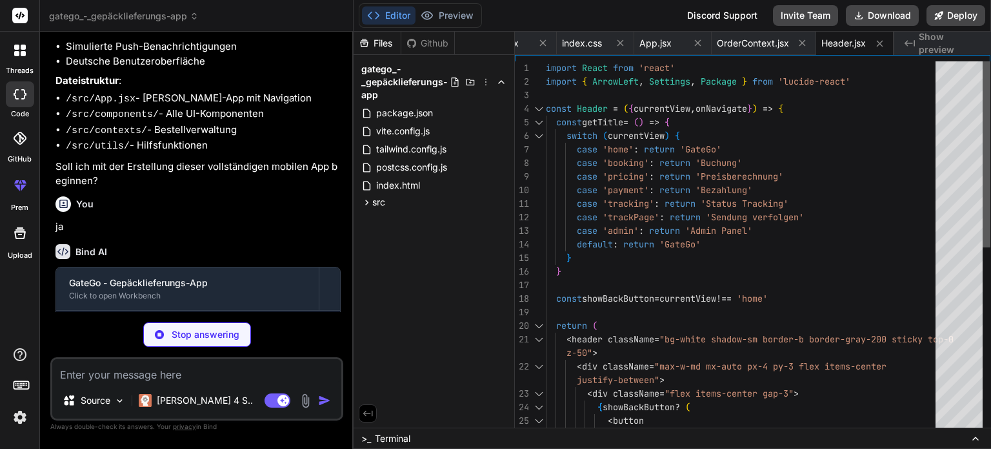
type textarea "x"
type textarea "export default HomeScreen"
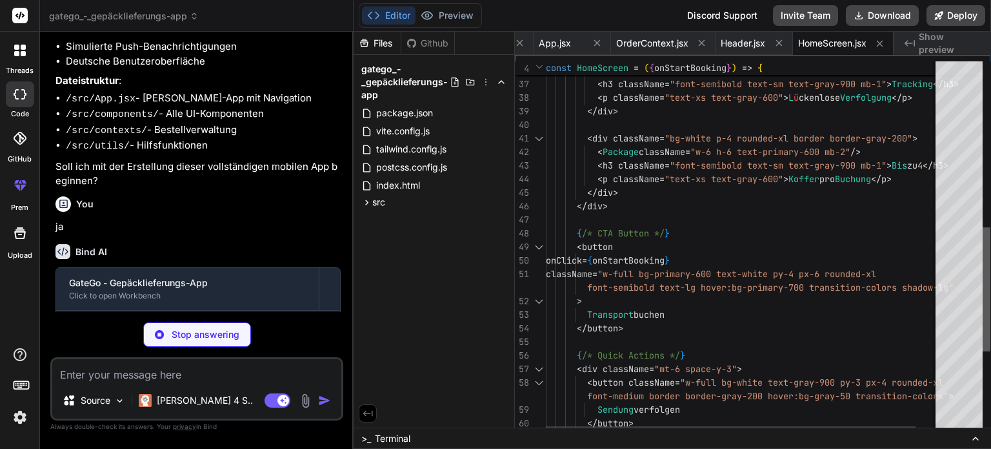
click at [983, 351] on div at bounding box center [987, 289] width 8 height 124
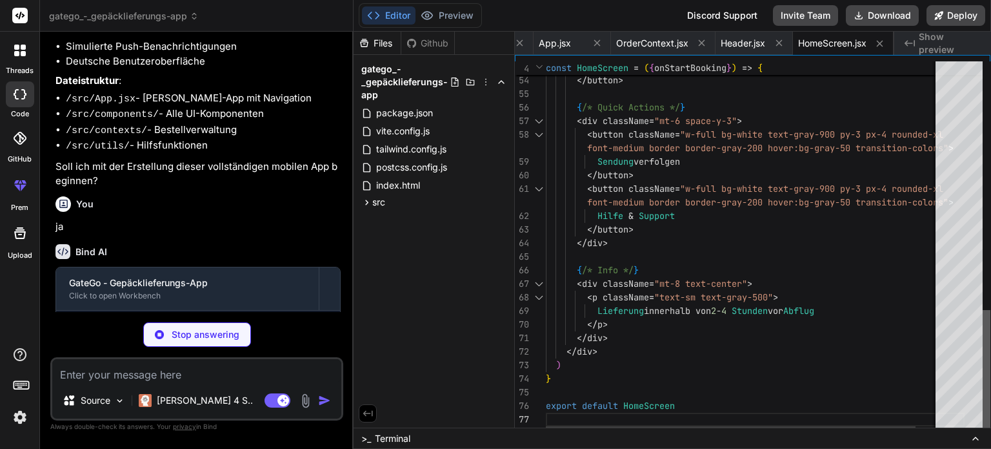
click at [983, 424] on div at bounding box center [987, 372] width 8 height 124
drag, startPoint x: 308, startPoint y: 303, endPoint x: 344, endPoint y: 309, distance: 36.1
click at [344, 309] on div "Bind AI Web Search Created with Pixso. Code Generator You Bind AI I'll create G…" at bounding box center [197, 240] width 314 height 416
click at [380, 18] on button "Editor" at bounding box center [389, 15] width 54 height 18
type textarea "x"
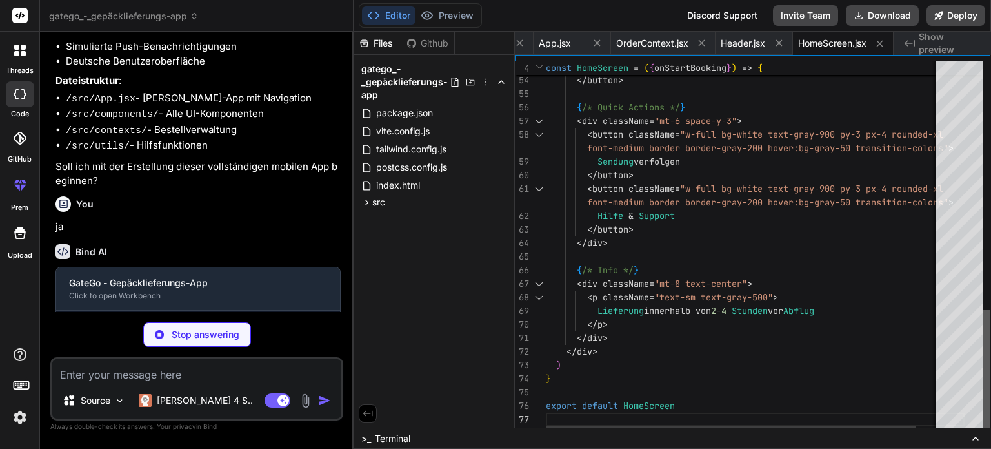
type textarea "} export default BookingForm"
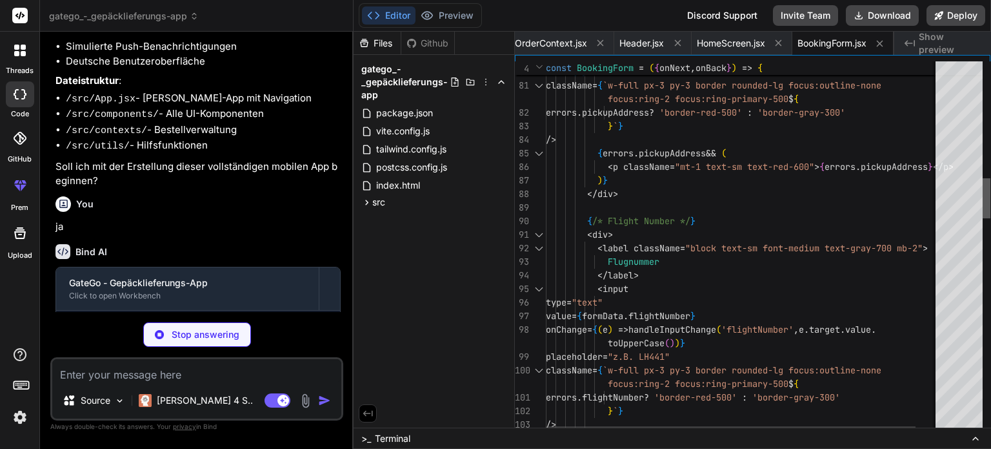
click at [983, 218] on div at bounding box center [987, 198] width 8 height 40
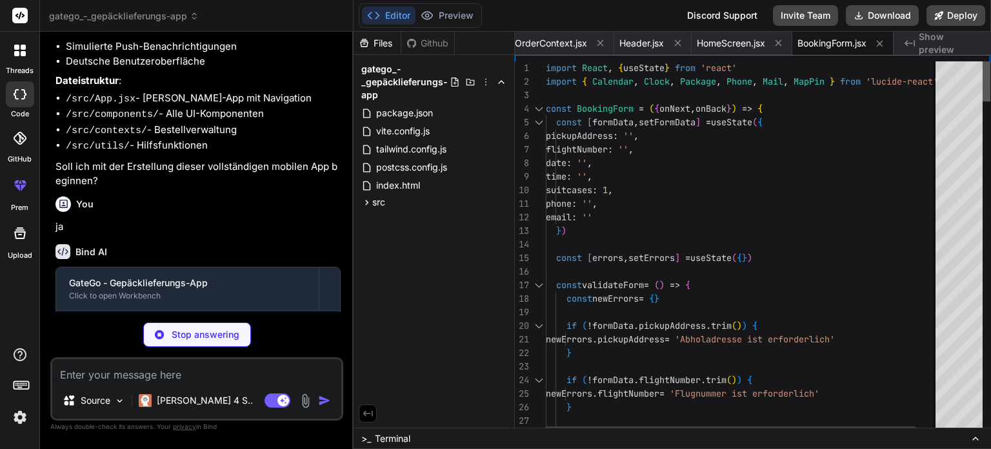
click at [991, 61] on div at bounding box center [987, 81] width 8 height 40
click at [936, 48] on span "Show preview" at bounding box center [950, 43] width 62 height 26
type textarea "x"
click at [550, 39] on span "OrderContext.jsx" at bounding box center [551, 43] width 72 height 13
type textarea "createOrder, updateOrderStatus, findOrderById, addNotification }}> {children} <…"
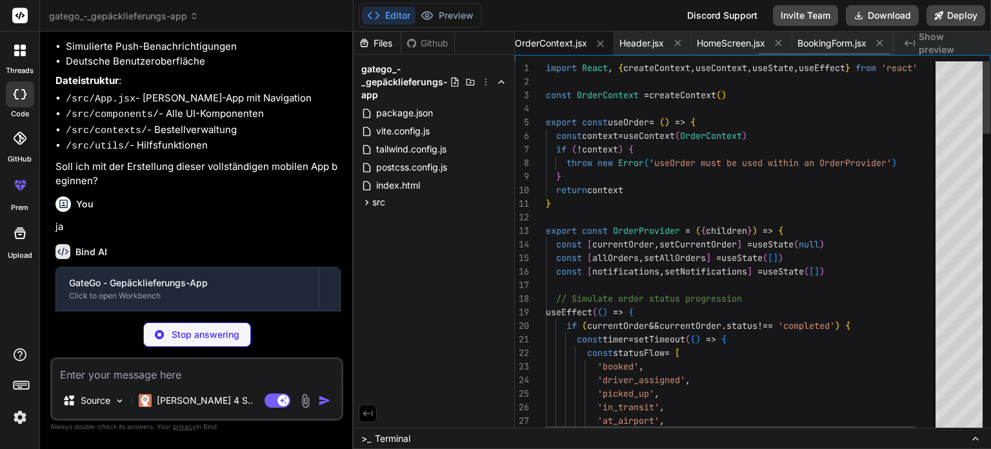
scroll to position [0, 694]
type textarea "x"
type textarea "} export default PriceEstimation"
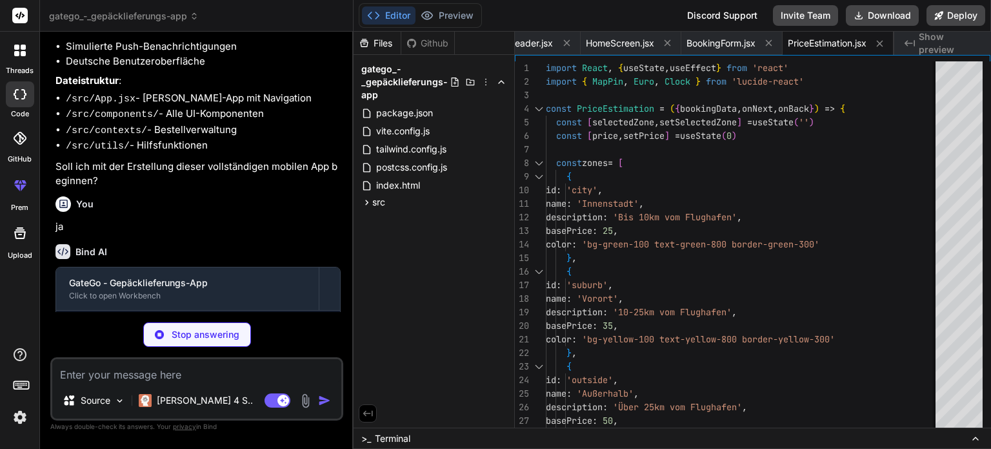
click at [312, 332] on div "Stop answering" at bounding box center [196, 334] width 293 height 25
click at [323, 188] on div "Gerne erstelle ich die GateGo App für Sie! Ich baue eine moderne, mobile-optimi…" at bounding box center [197, 30] width 285 height 316
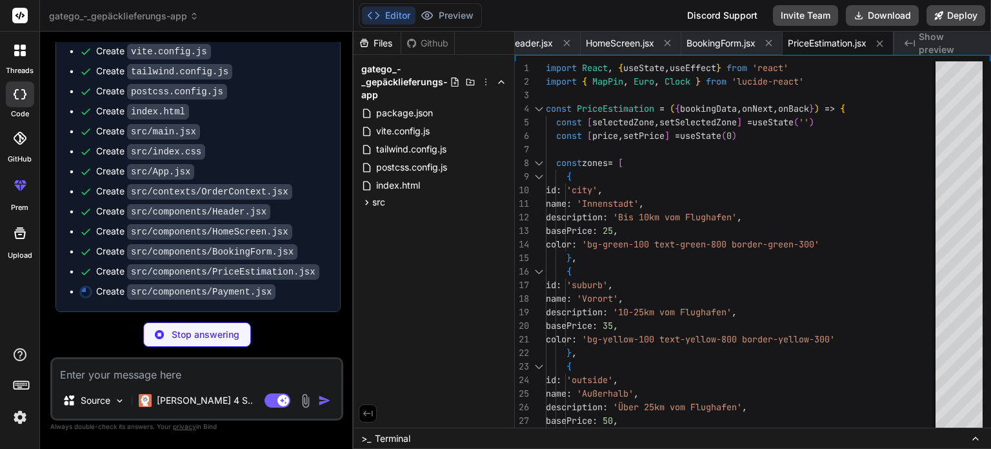
scroll to position [1216, 0]
type textarea "x"
type textarea "{isProcessing ? 'Verarbeitung...' : `Jetzt bezahlen ${bookingData.price}€`} </b…"
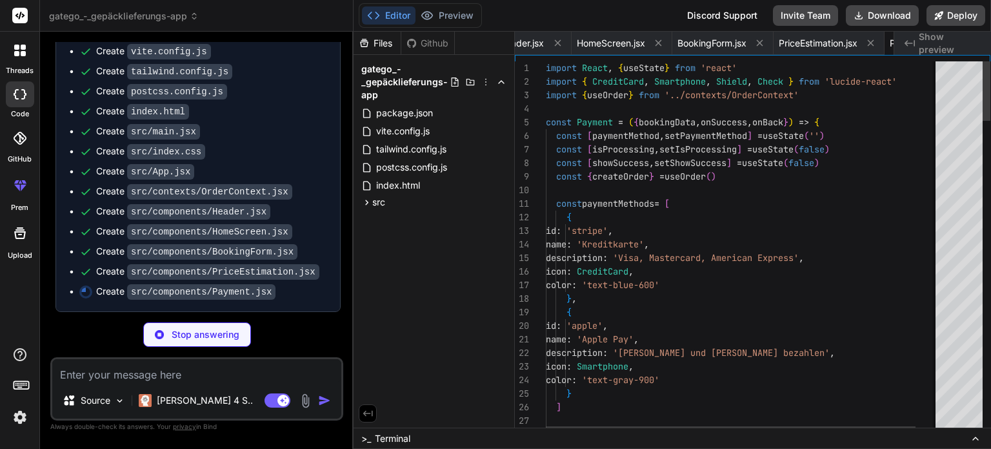
scroll to position [0, 899]
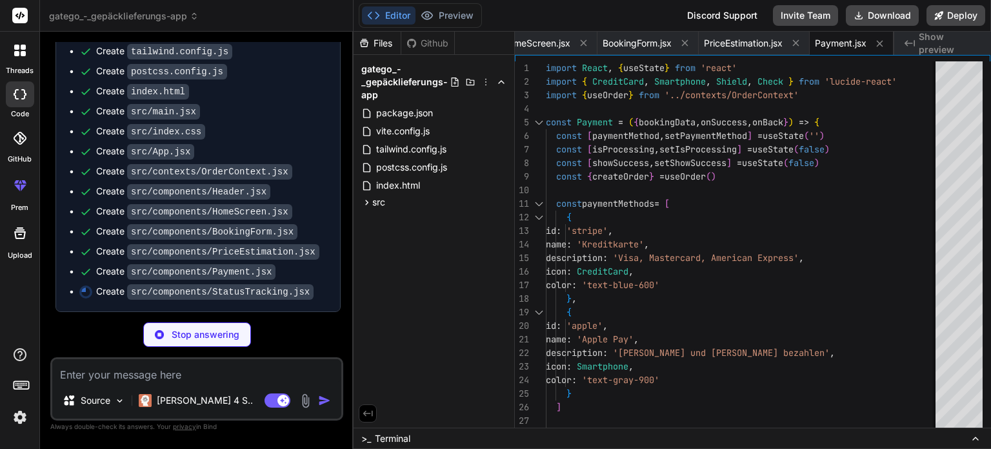
type textarea "x"
type textarea "} export default StatusTracking"
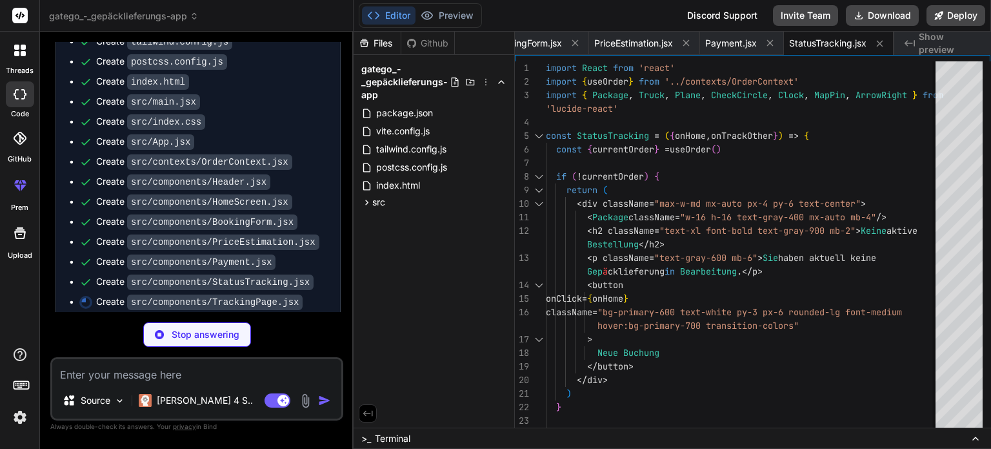
type textarea "x"
type textarea "</button> </div> </div> ) } export default TrackingPage"
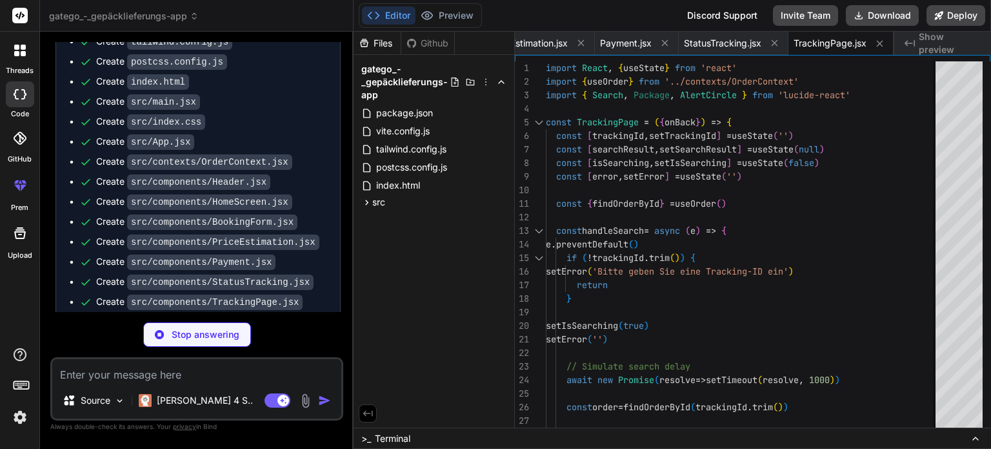
type textarea "x"
type textarea "export default AdminPanel"
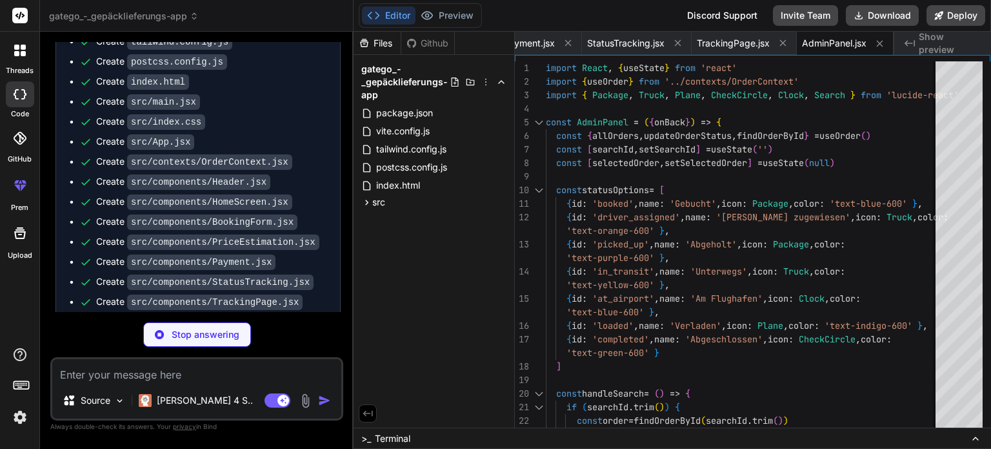
click at [323, 168] on div "Create src/contexts/OrderContext.jsx" at bounding box center [203, 162] width 248 height 14
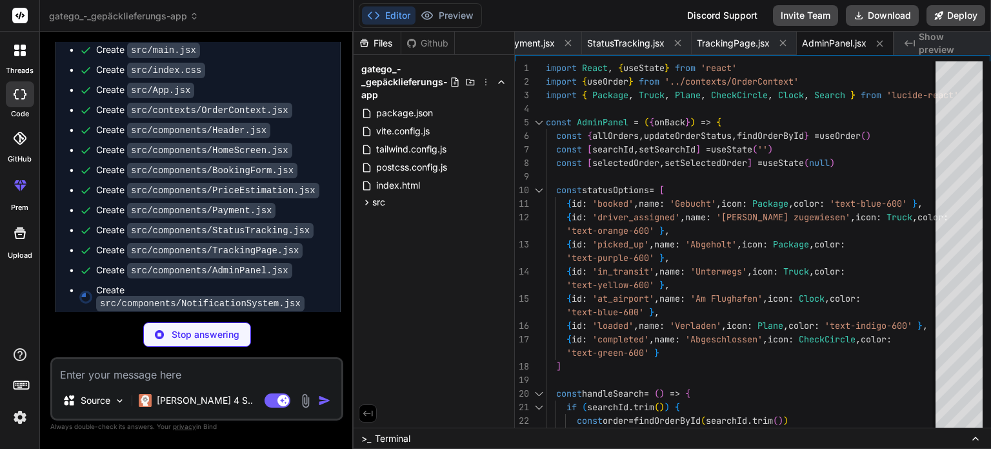
scroll to position [1295, 0]
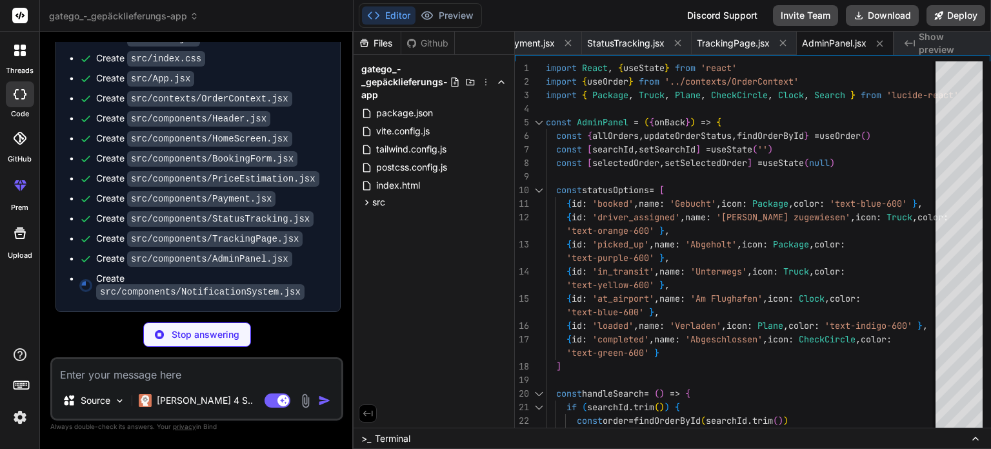
type textarea "x"
type textarea "))} </div> ) } export default NotificationSystem"
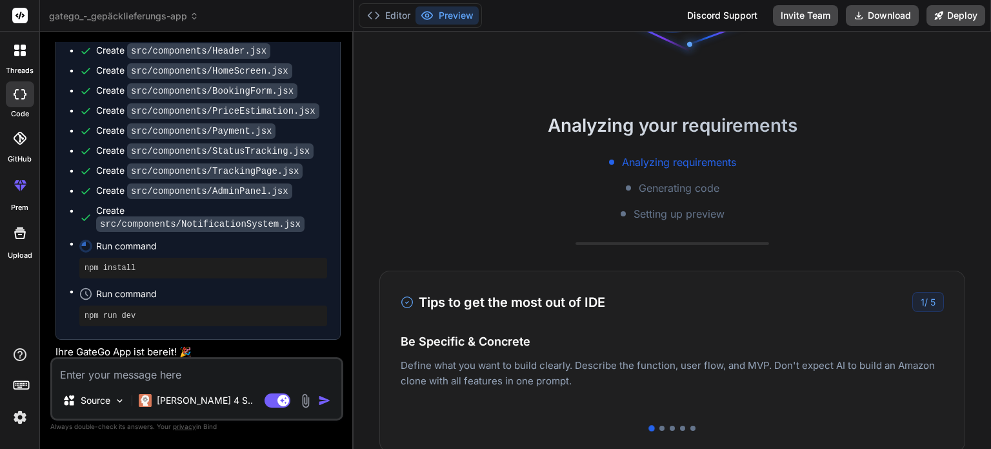
scroll to position [0, 0]
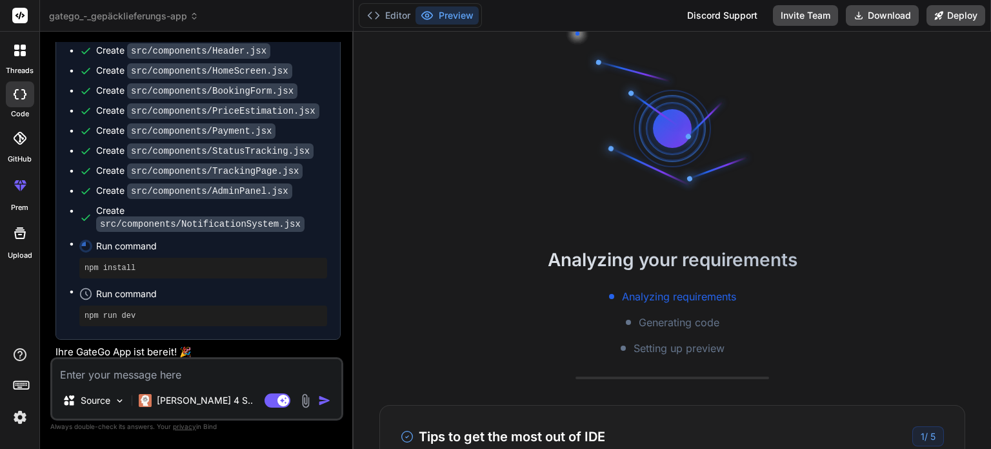
type textarea "x"
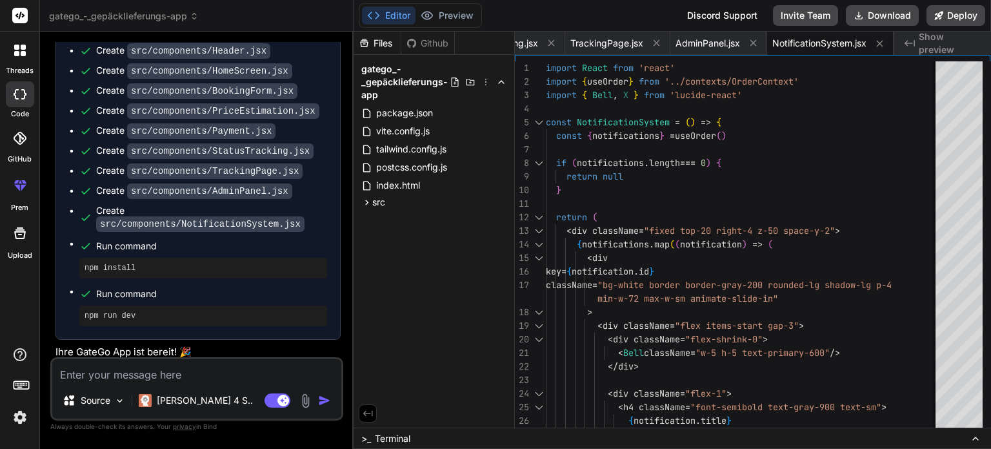
click at [323, 252] on span "Run command" at bounding box center [211, 245] width 231 height 13
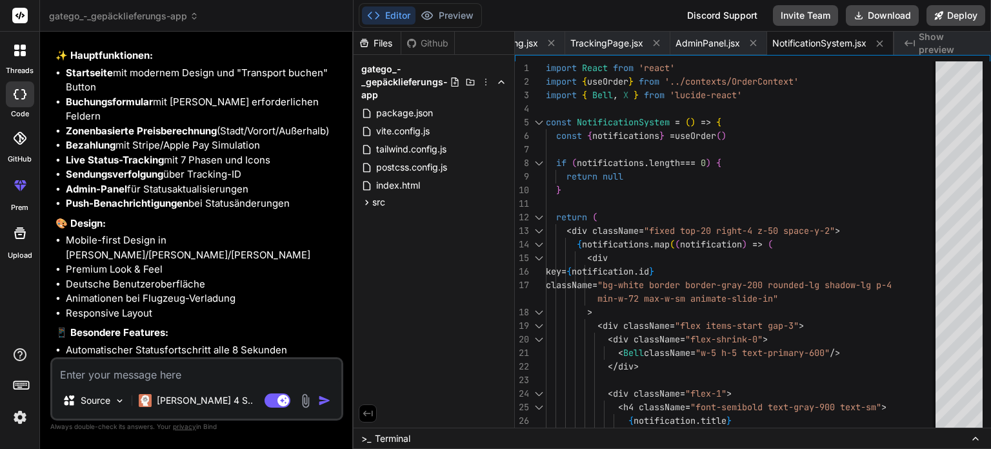
scroll to position [1765, 0]
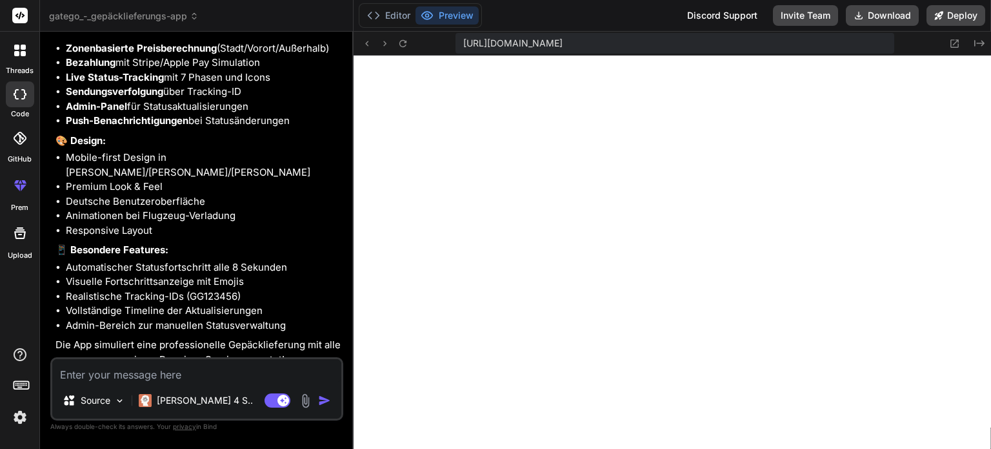
click at [240, 320] on li "Admin-Bereich zur manuellen Statusverwaltung" at bounding box center [203, 325] width 275 height 15
drag, startPoint x: 991, startPoint y: 183, endPoint x: 991, endPoint y: 273, distance: 90.3
drag, startPoint x: 991, startPoint y: 180, endPoint x: 991, endPoint y: 355, distance: 174.9
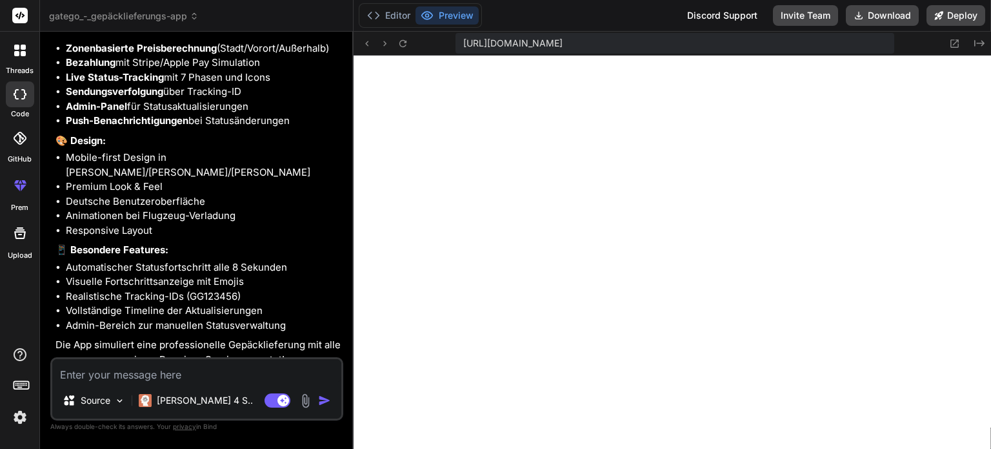
drag, startPoint x: 991, startPoint y: 121, endPoint x: 991, endPoint y: 316, distance: 195.5
drag, startPoint x: 991, startPoint y: 241, endPoint x: 991, endPoint y: 353, distance: 112.3
drag, startPoint x: 991, startPoint y: 208, endPoint x: 991, endPoint y: 97, distance: 111.6
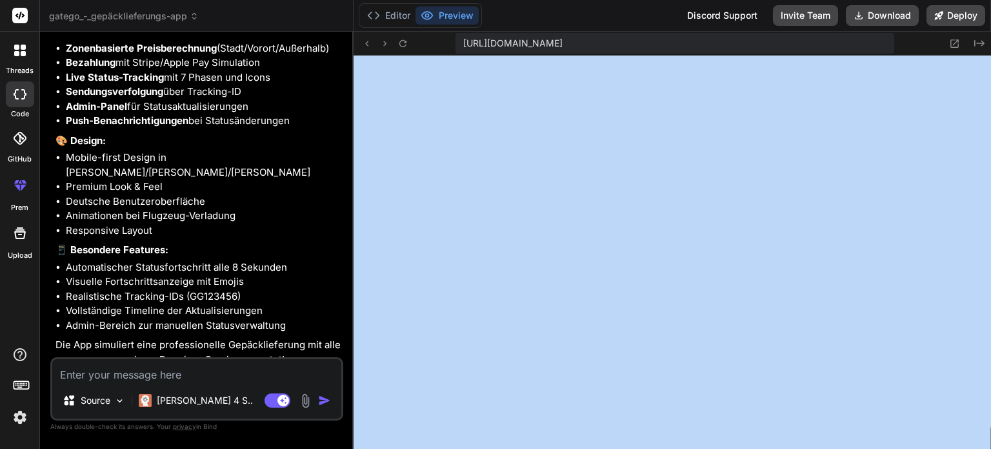
drag, startPoint x: 991, startPoint y: 251, endPoint x: 847, endPoint y: 200, distance: 152.7
click at [953, 43] on icon at bounding box center [954, 43] width 11 height 11
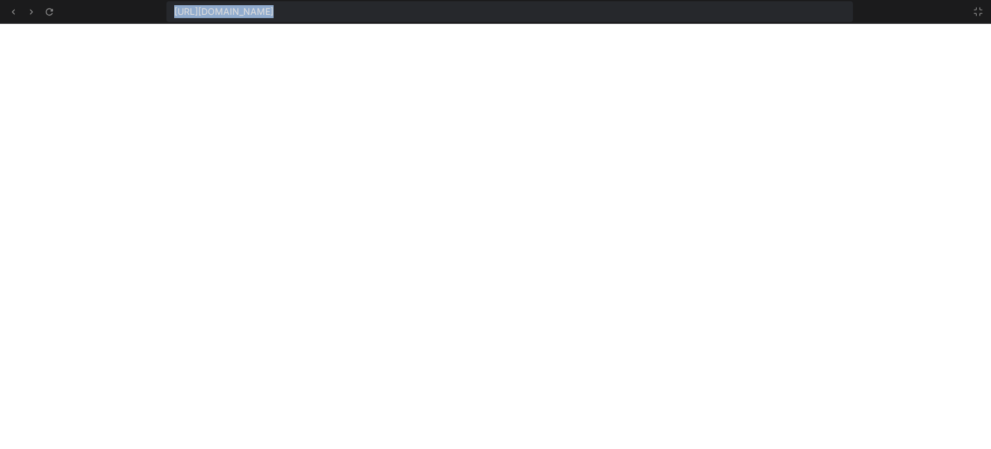
drag, startPoint x: 173, startPoint y: 7, endPoint x: 598, endPoint y: 24, distance: 425.0
copy div "https://u3uk0f35zsjjbn9cprh6fq9h0p4tm2-wnxx--5173--96435430.local-corp.webconta…"
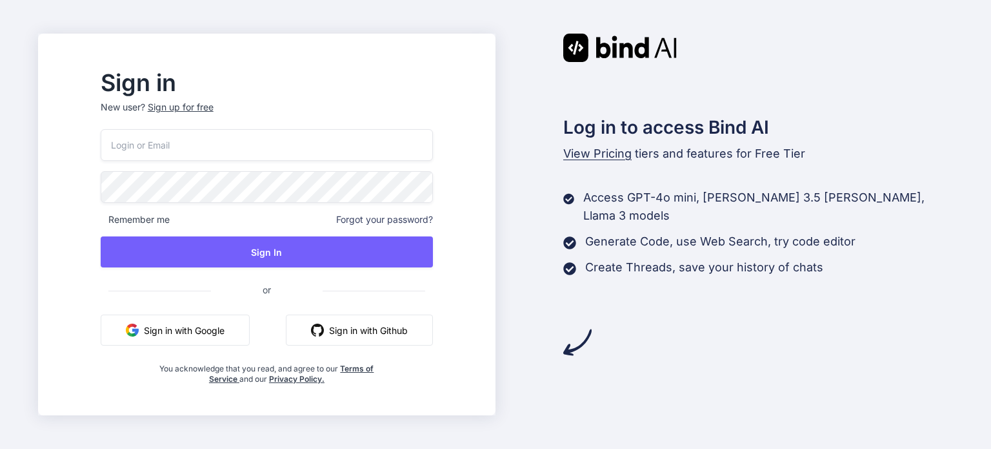
click at [202, 328] on button "Sign in with Google" at bounding box center [175, 329] width 149 height 31
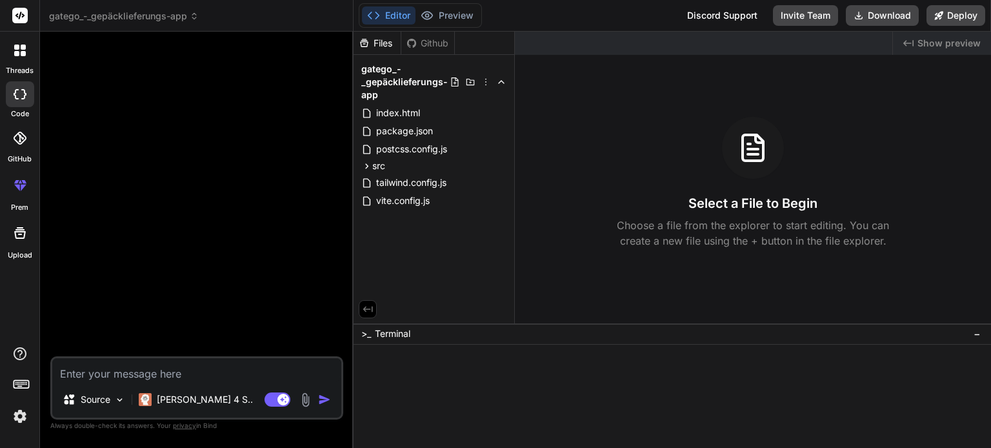
type textarea "x"
click at [106, 381] on textarea at bounding box center [196, 370] width 289 height 23
